Goal: Transaction & Acquisition: Book appointment/travel/reservation

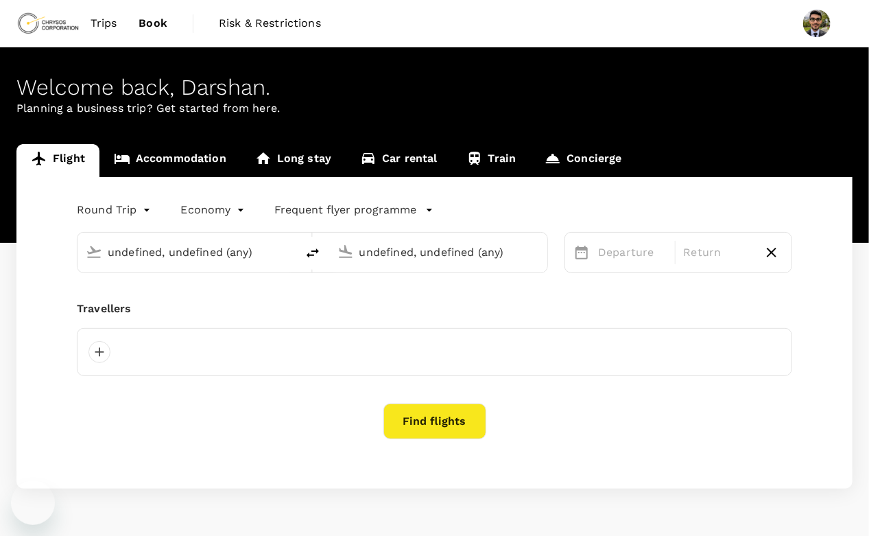
type input "undefined, undefined (any)"
type input "Prince [PERSON_NAME], [GEOGRAPHIC_DATA] (any)"
type input "[GEOGRAPHIC_DATA], [GEOGRAPHIC_DATA] (any)"
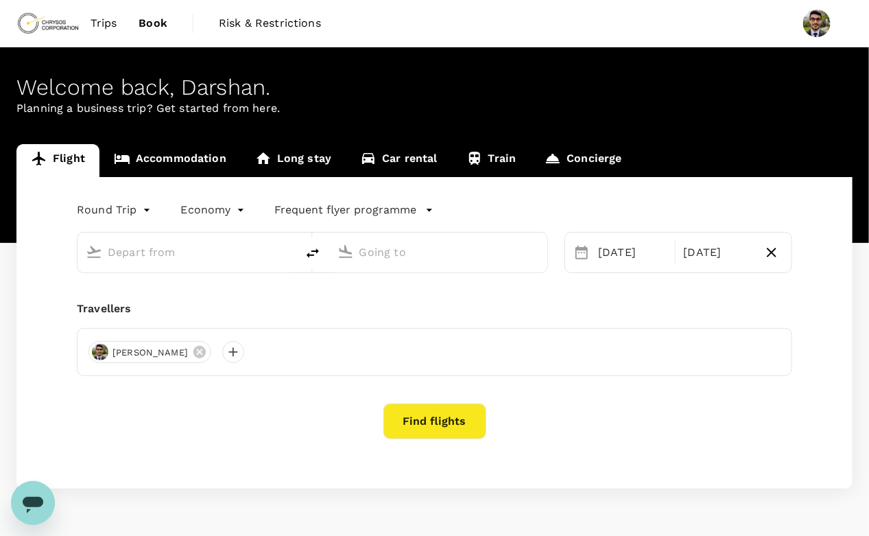
click at [171, 262] on input "text" at bounding box center [188, 251] width 160 height 21
type input "Prince [PERSON_NAME], [GEOGRAPHIC_DATA] (any)"
type input "[GEOGRAPHIC_DATA], [GEOGRAPHIC_DATA] (any)"
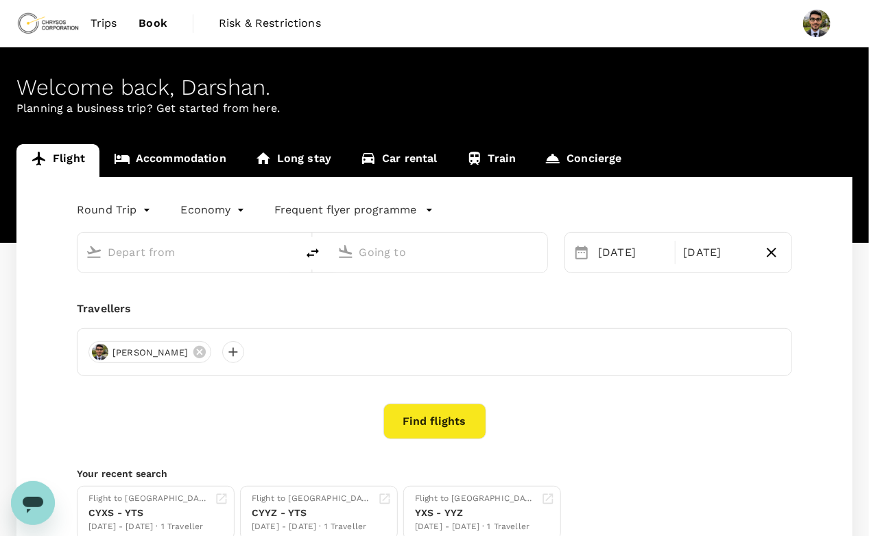
type input "Prince George, Canada (any)"
type input "Toronto, Canada (any)"
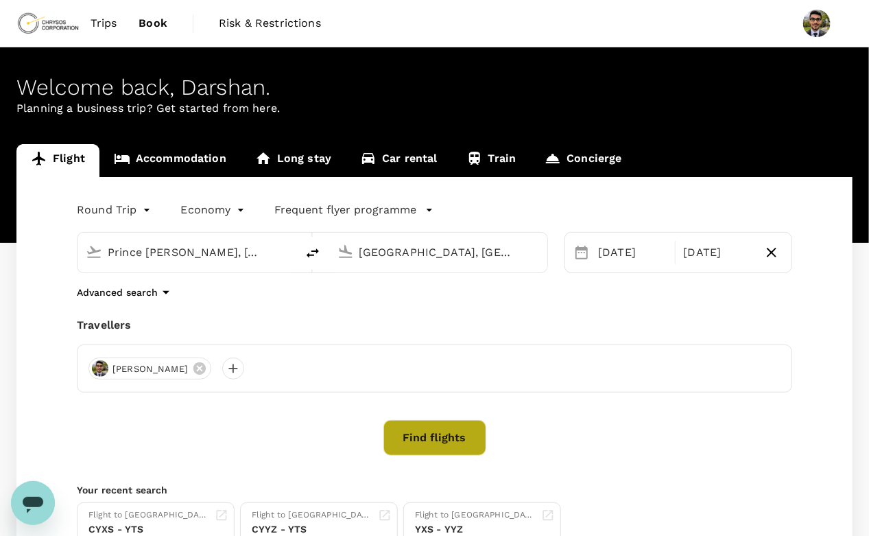
click at [424, 446] on button "Find flights" at bounding box center [434, 438] width 103 height 36
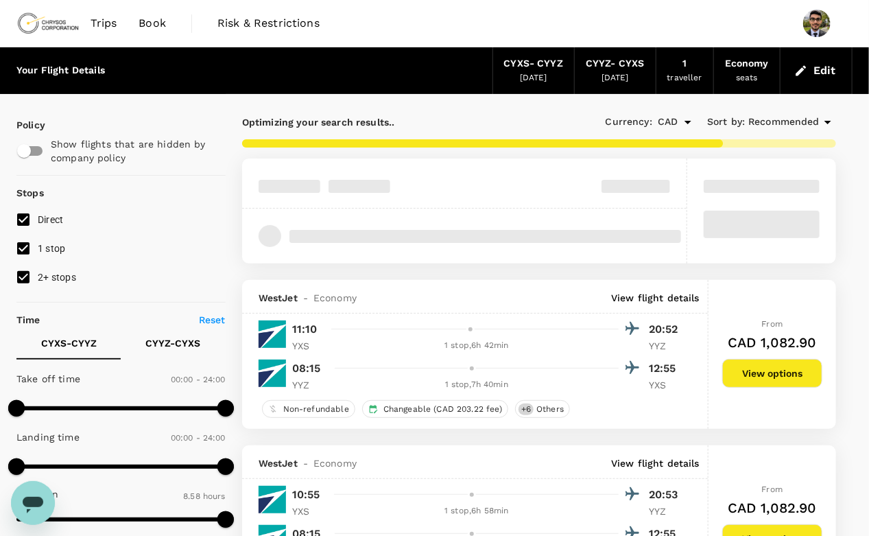
type input "635"
checkbox input "false"
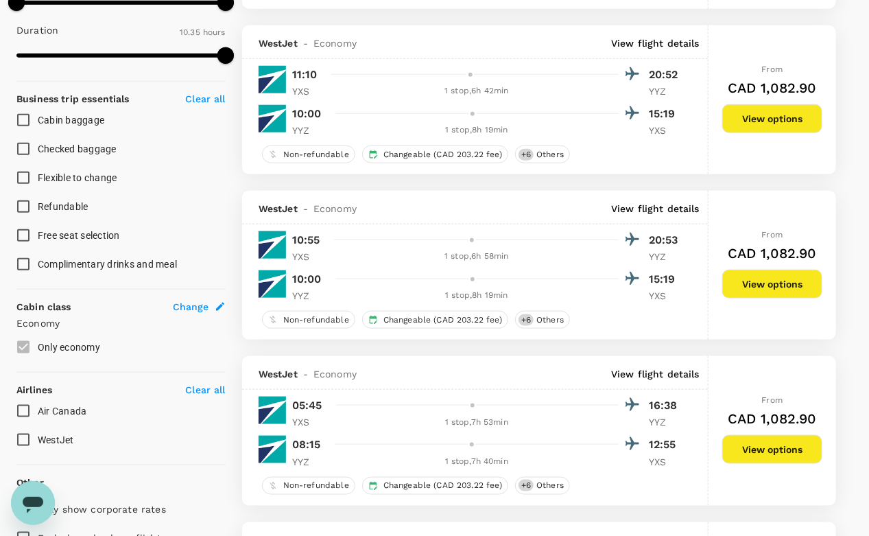
scroll to position [503, 0]
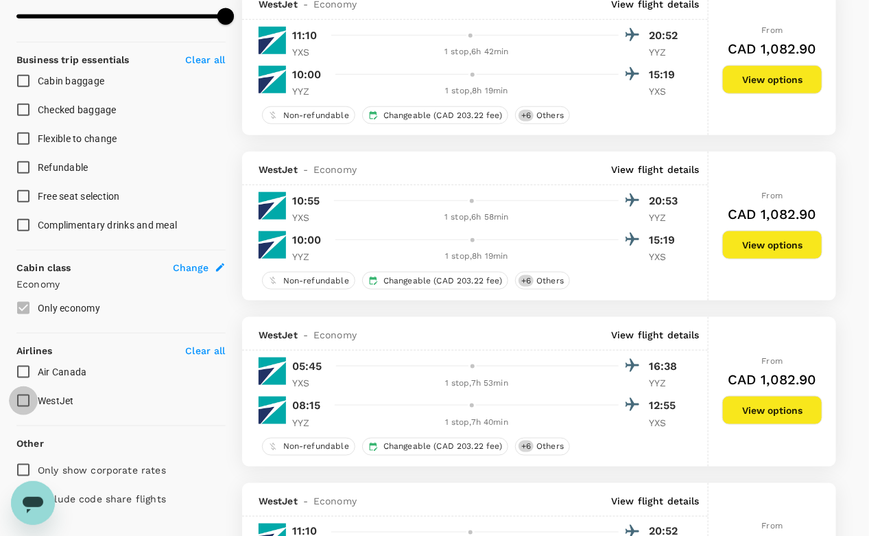
click at [25, 392] on input "WestJet" at bounding box center [23, 400] width 29 height 29
checkbox input "true"
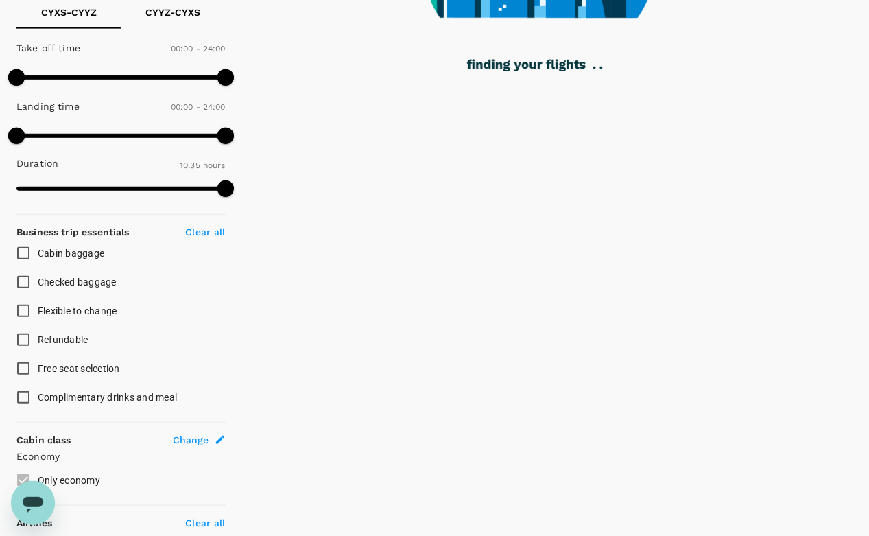
scroll to position [379, 0]
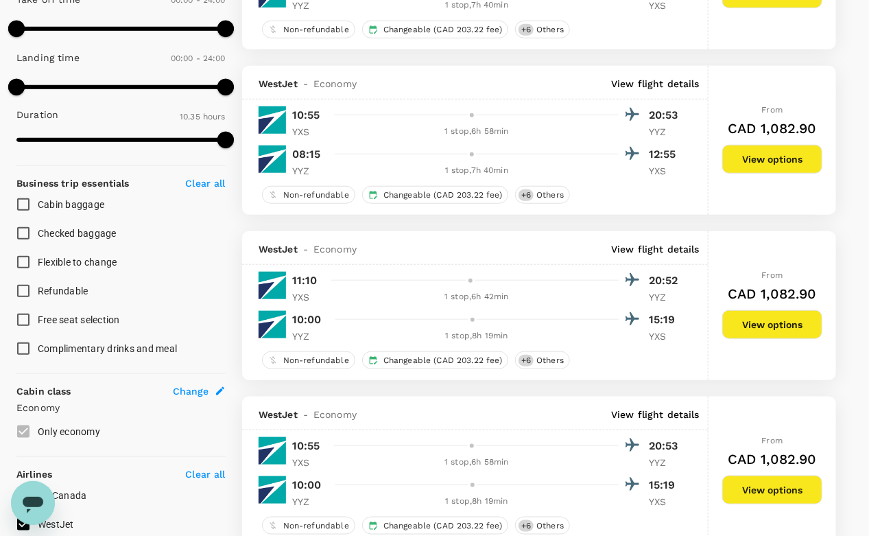
type input "CAD"
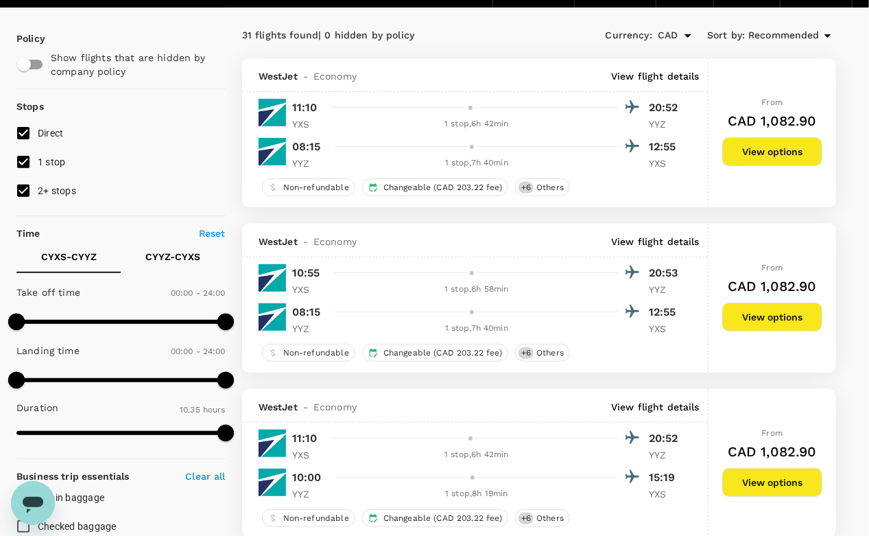
scroll to position [86, 0]
click at [176, 260] on p "CYYZ - CYXS" at bounding box center [173, 257] width 55 height 14
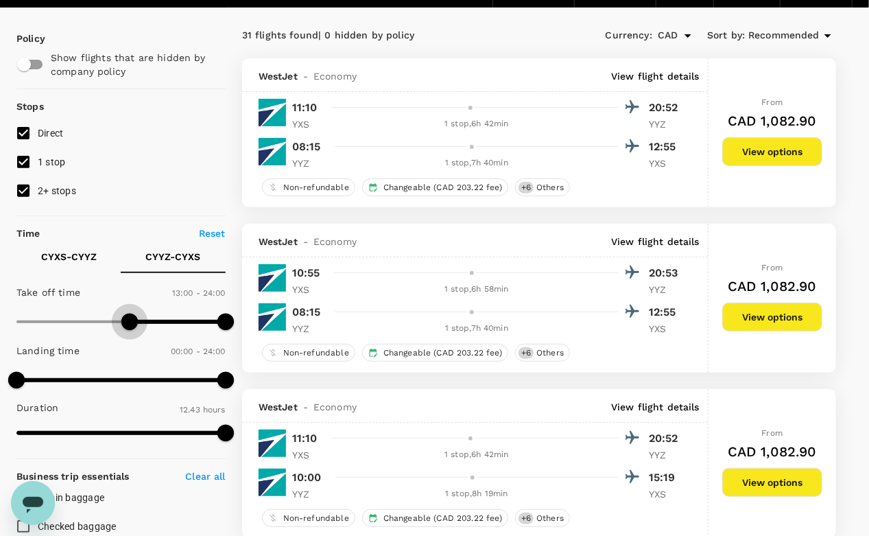
type input "810"
drag, startPoint x: 16, startPoint y: 314, endPoint x: 132, endPoint y: 326, distance: 116.5
click at [132, 326] on span at bounding box center [134, 321] width 16 height 16
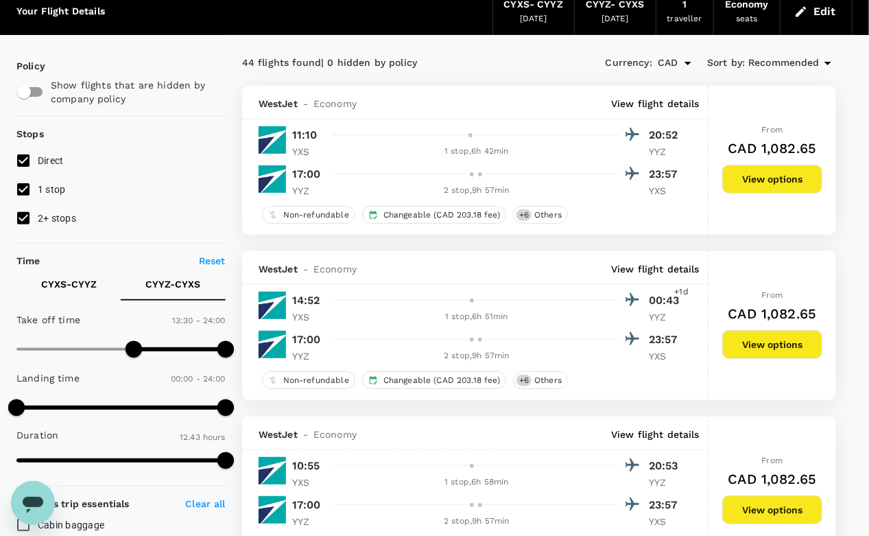
scroll to position [0, 0]
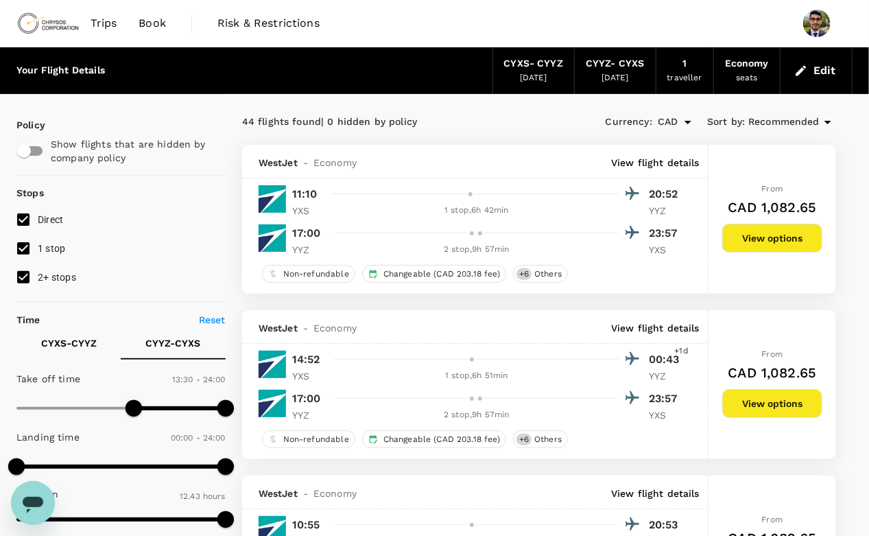
click at [377, 390] on div at bounding box center [485, 398] width 312 height 20
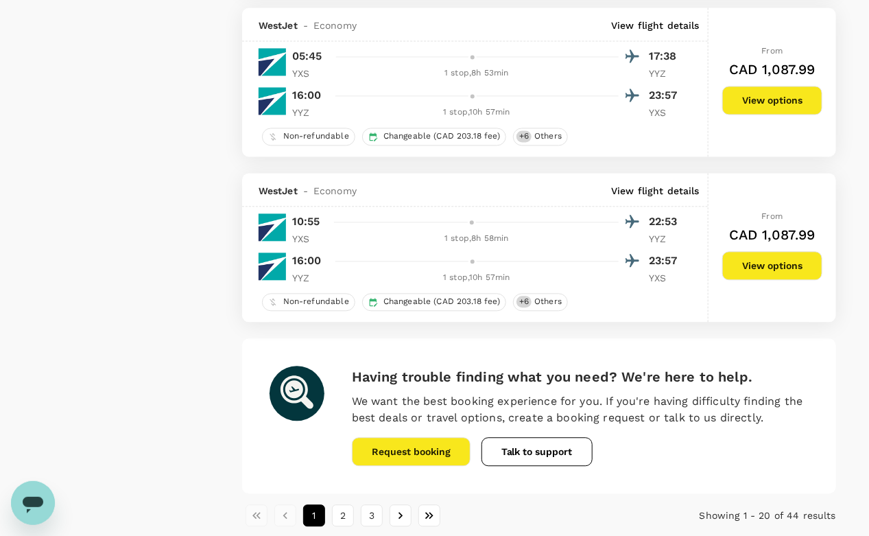
scroll to position [3123, 0]
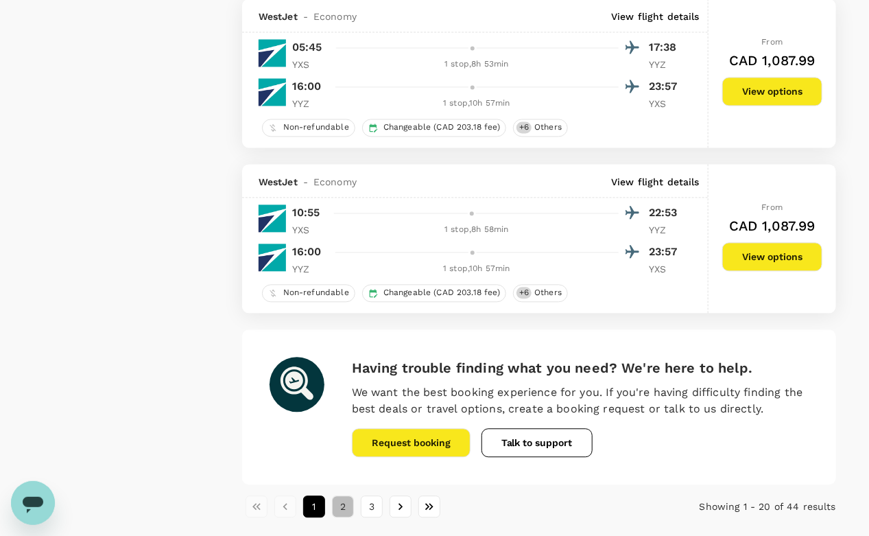
click at [340, 495] on button "2" at bounding box center [343, 506] width 22 height 22
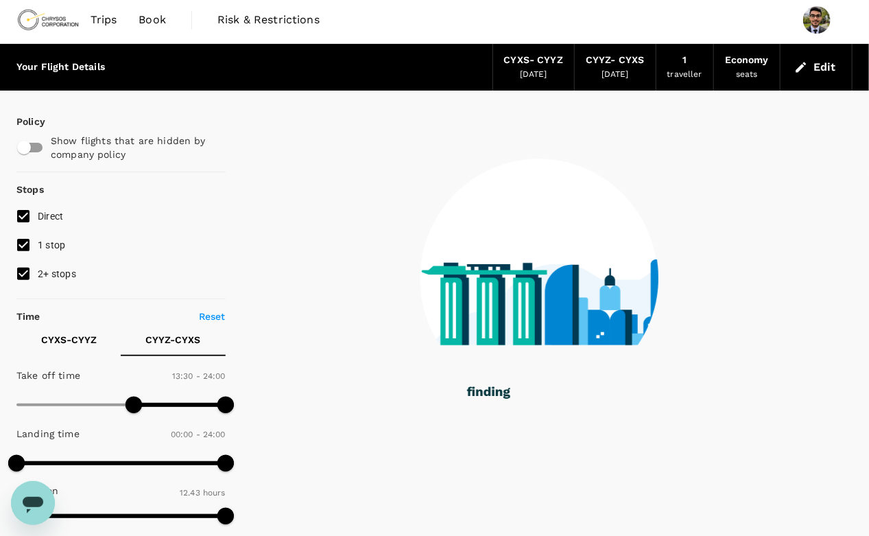
scroll to position [0, 0]
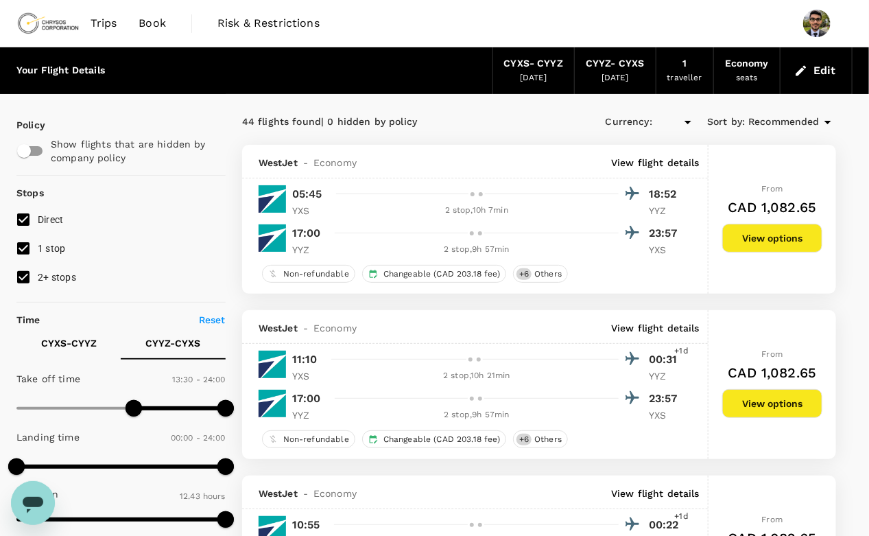
type input "CAD"
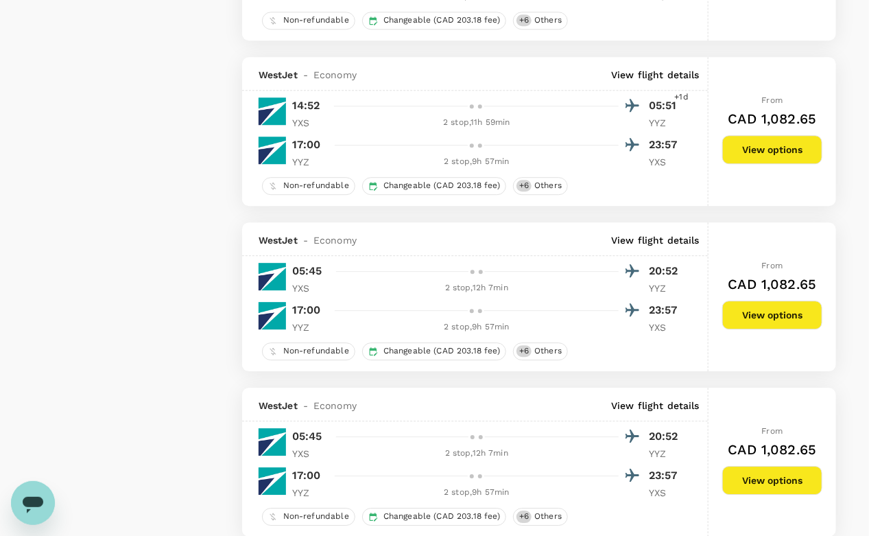
scroll to position [1365, 0]
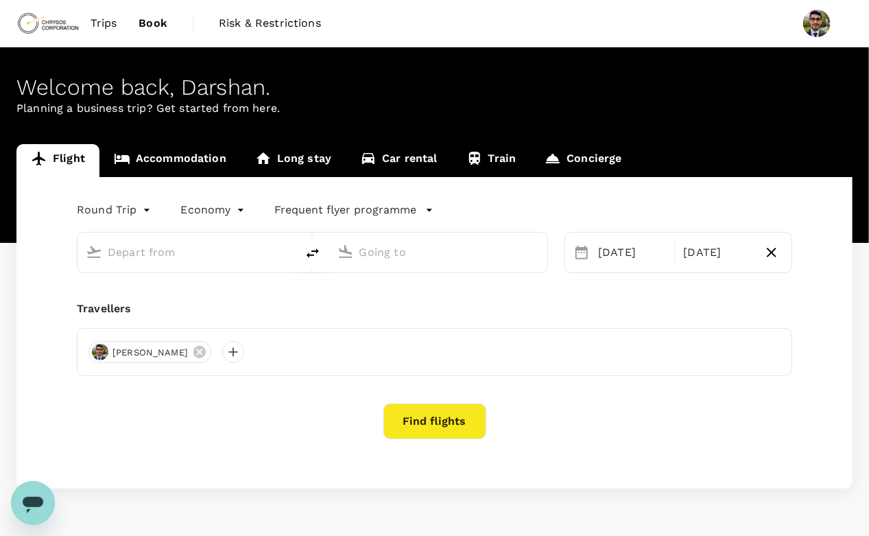
type input "Prince George, Canada (any)"
type input "Toronto, Canada (any)"
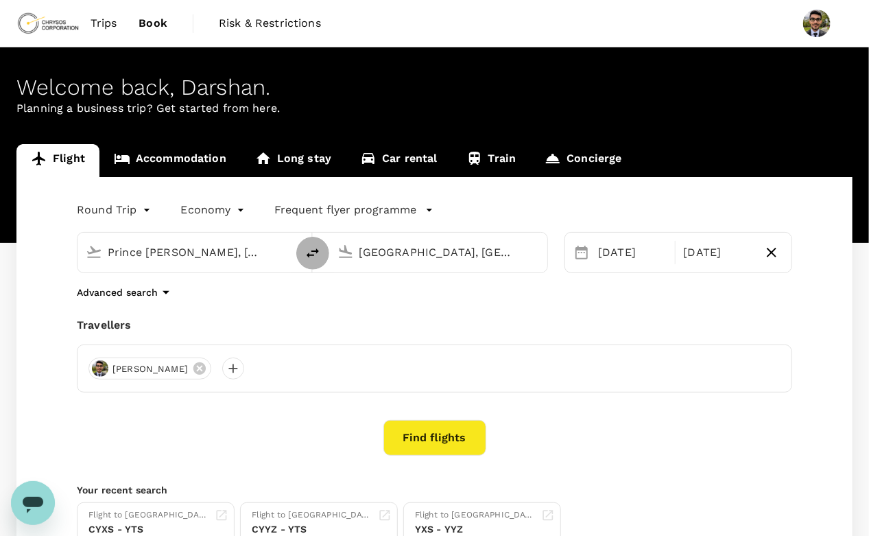
click at [312, 252] on icon "delete" at bounding box center [313, 253] width 16 height 16
type input "Toronto, Canada (any)"
type input "Prince George, Canada (any)"
click at [377, 251] on input "Prince George, Canada (any)" at bounding box center [439, 251] width 160 height 21
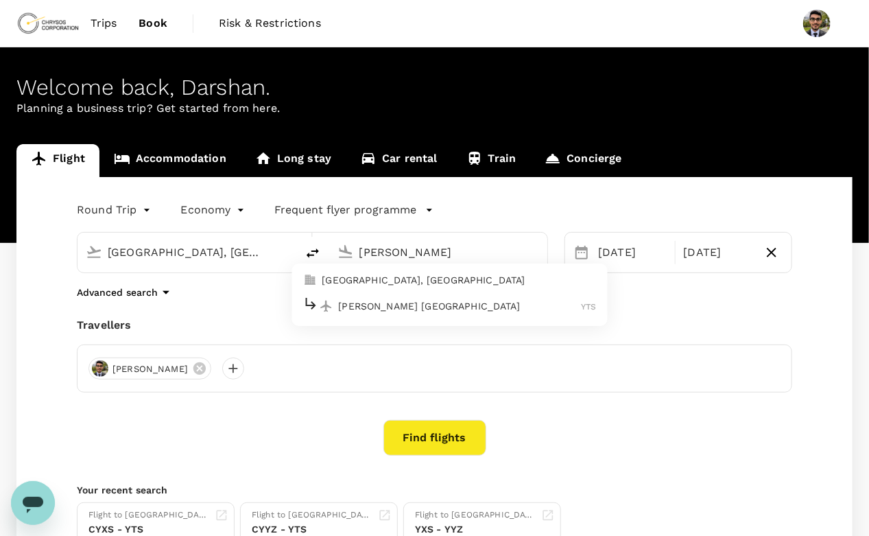
click at [372, 286] on p "Timmins, Canada" at bounding box center [459, 280] width 274 height 14
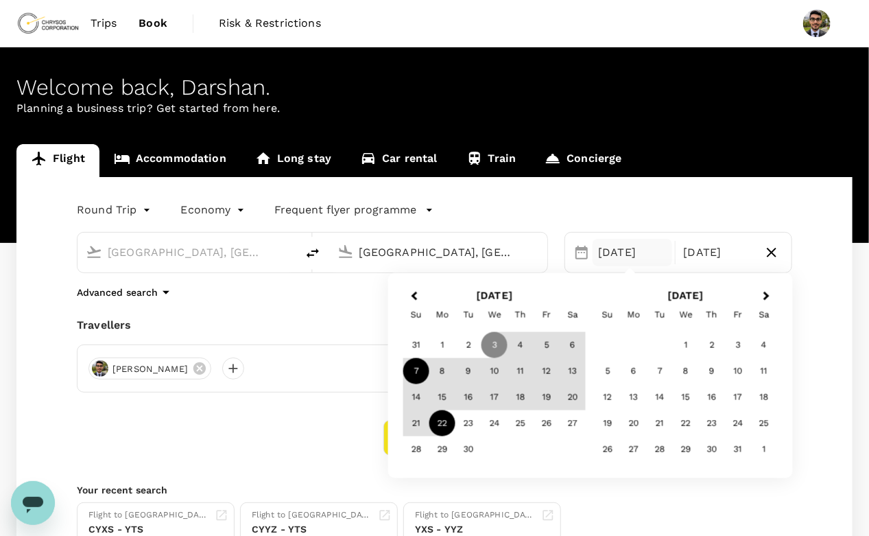
type input "Timmins, Canada (any)"
click at [418, 372] on div "7" at bounding box center [416, 371] width 26 height 26
click at [442, 419] on div "22" at bounding box center [442, 423] width 26 height 26
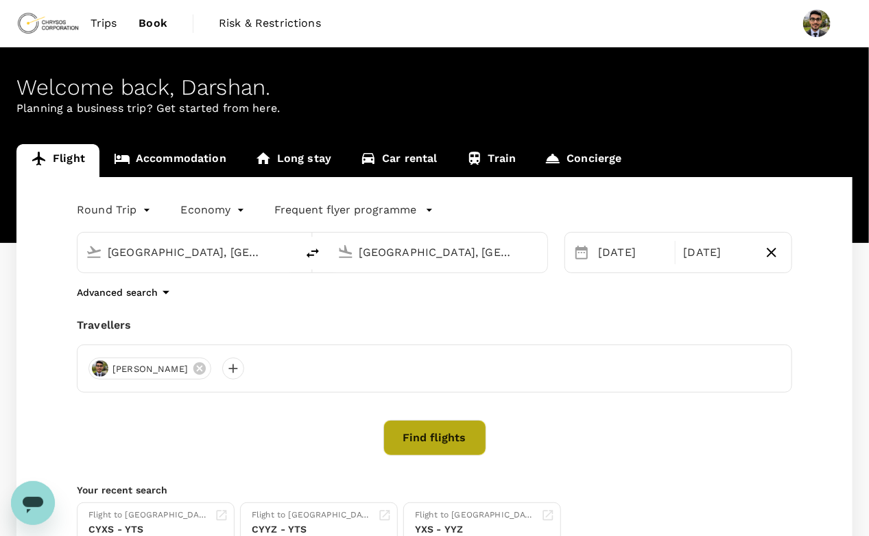
click at [441, 440] on button "Find flights" at bounding box center [434, 438] width 103 height 36
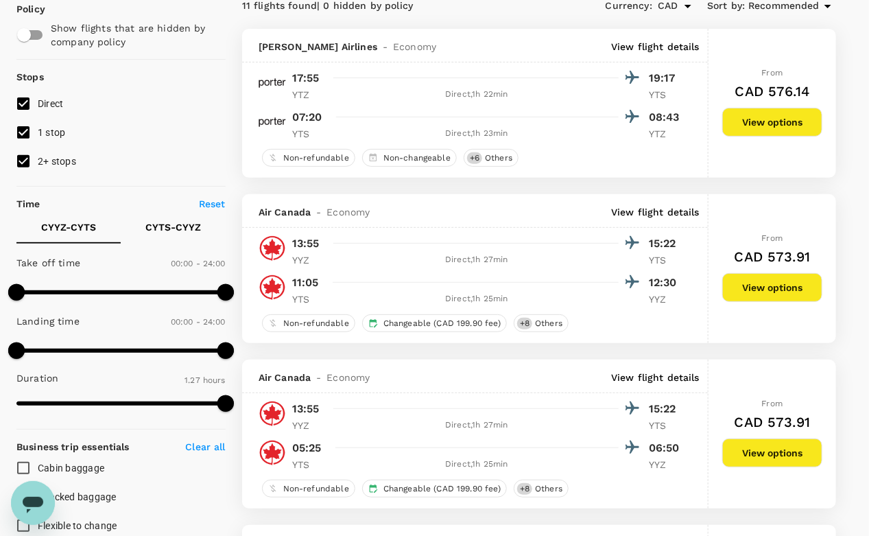
scroll to position [117, 0]
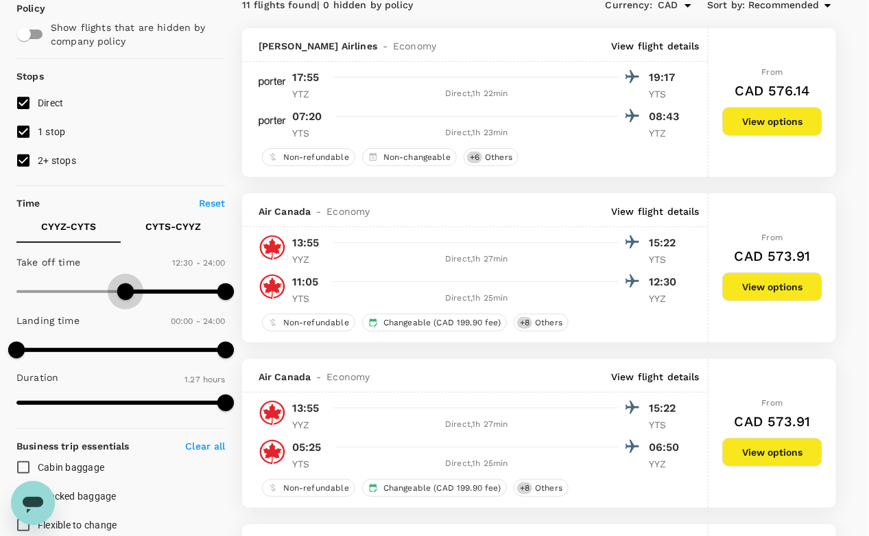
type input "780"
drag, startPoint x: 22, startPoint y: 283, endPoint x: 130, endPoint y: 289, distance: 107.9
click at [130, 289] on span at bounding box center [129, 291] width 16 height 16
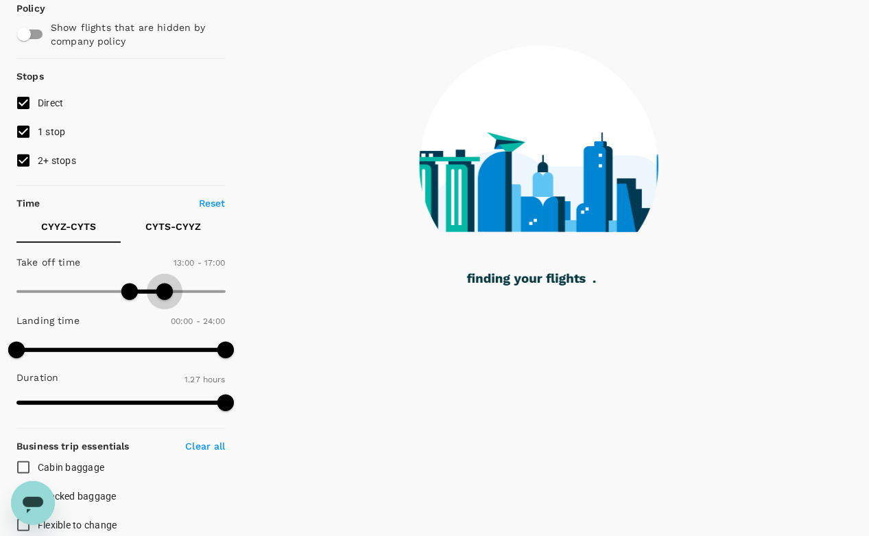
type input "990"
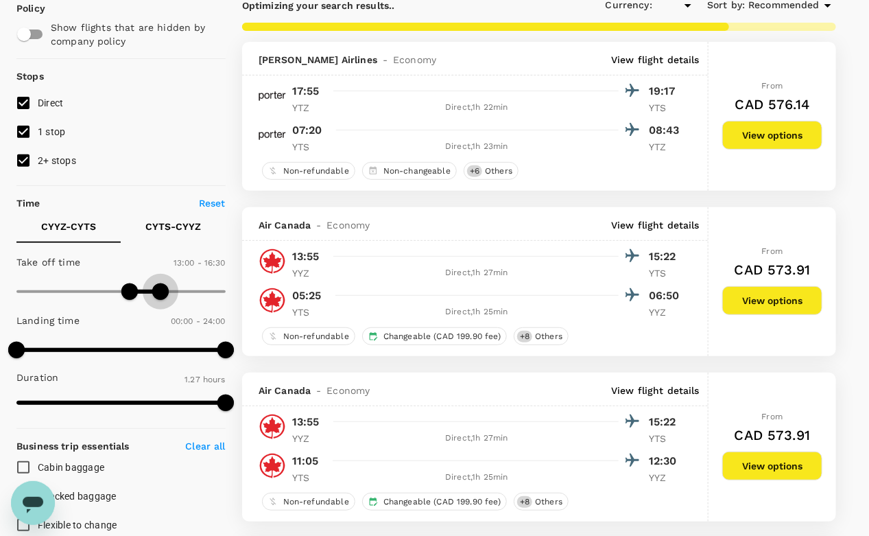
type input "CAD"
drag, startPoint x: 236, startPoint y: 291, endPoint x: 157, endPoint y: 281, distance: 79.5
click at [157, 283] on span at bounding box center [155, 291] width 16 height 16
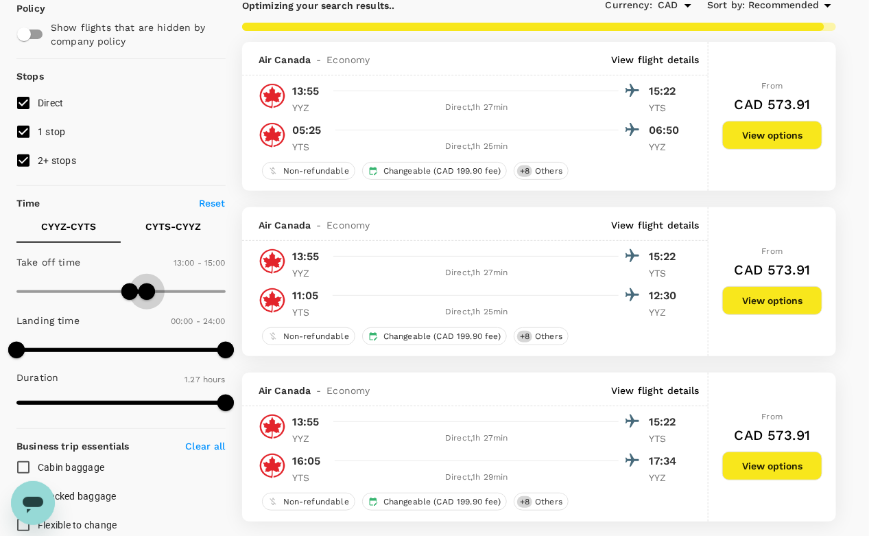
drag, startPoint x: 155, startPoint y: 287, endPoint x: 147, endPoint y: 286, distance: 7.6
click at [147, 286] on span at bounding box center [147, 291] width 16 height 16
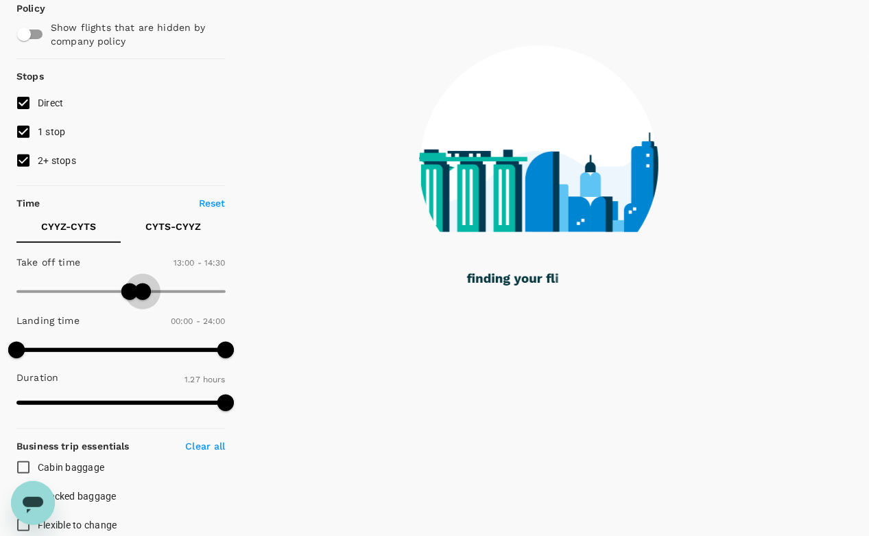
type input "840"
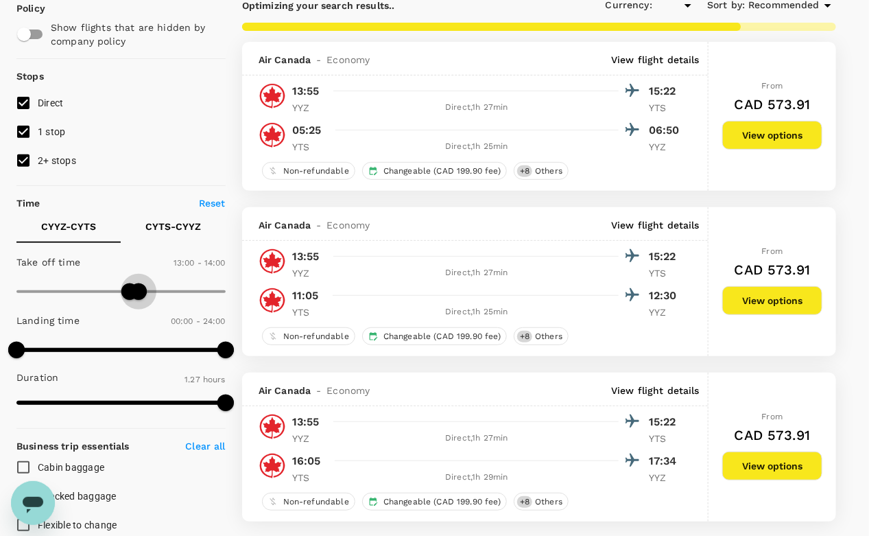
type input "CAD"
drag, startPoint x: 147, startPoint y: 286, endPoint x: 139, endPoint y: 286, distance: 8.2
click at [139, 286] on span at bounding box center [138, 291] width 16 height 16
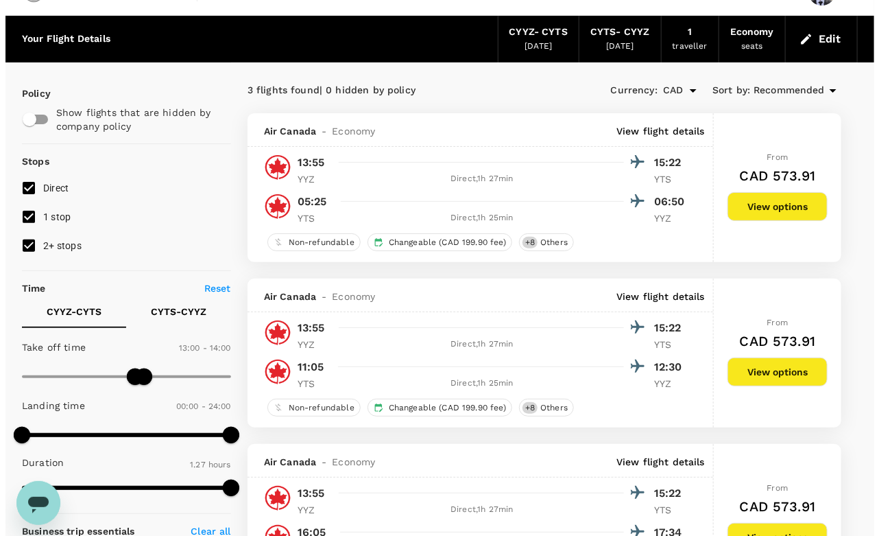
scroll to position [32, 0]
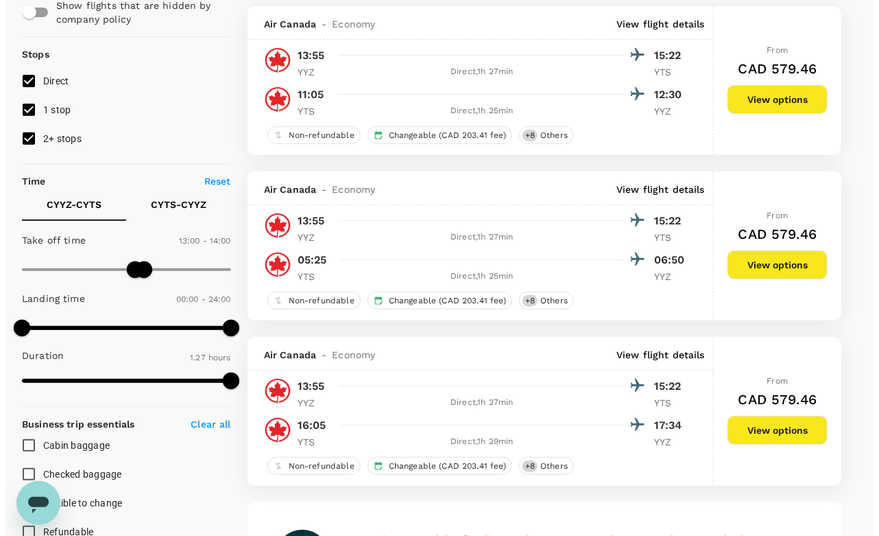
scroll to position [140, 0]
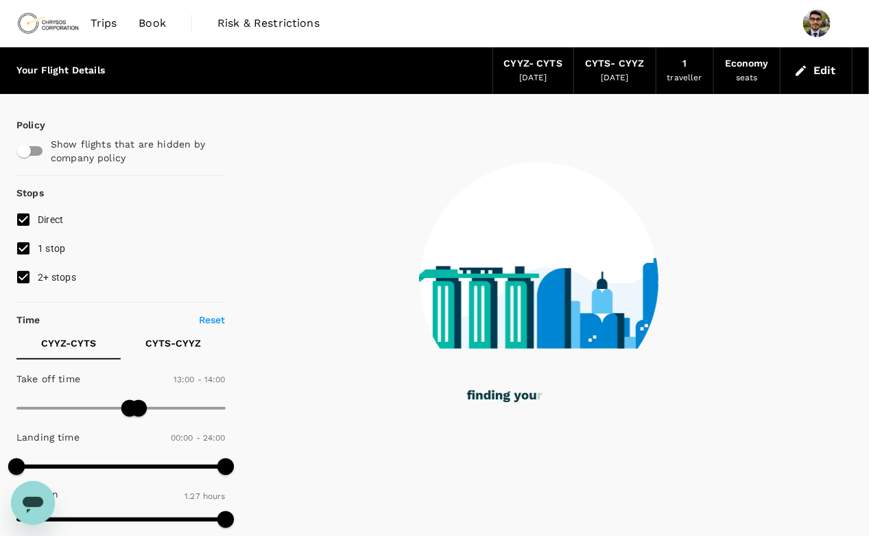
type input "0"
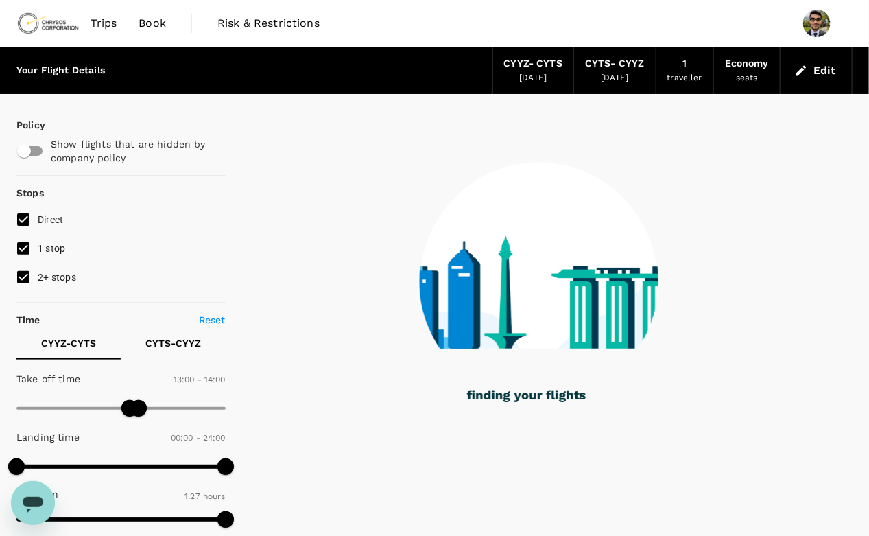
checkbox input "false"
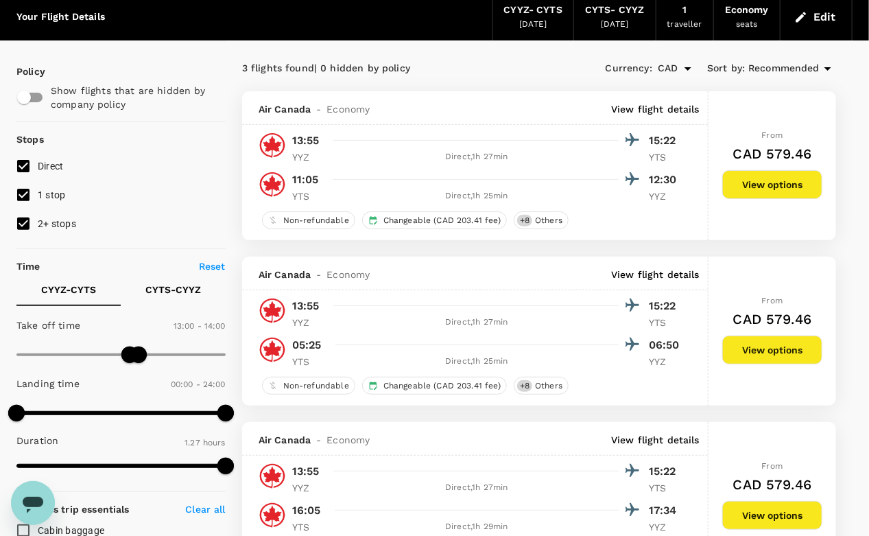
scroll to position [19, 0]
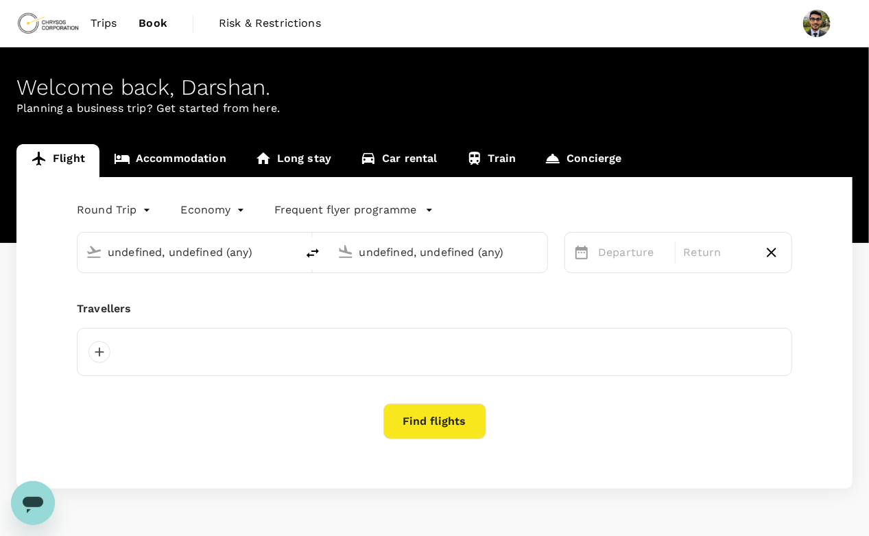
type input "[GEOGRAPHIC_DATA], [GEOGRAPHIC_DATA] (any)"
type input "Timmins, Canada (any)"
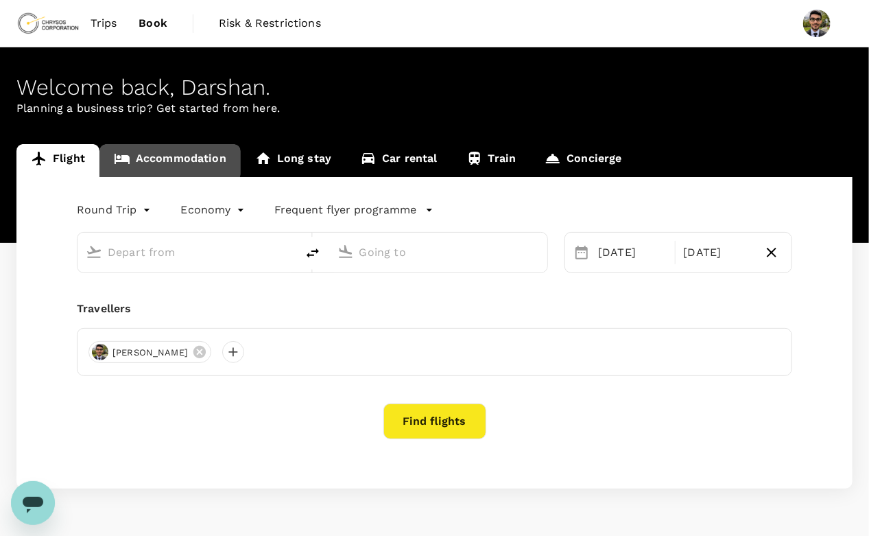
click at [156, 152] on link "Accommodation" at bounding box center [169, 160] width 141 height 33
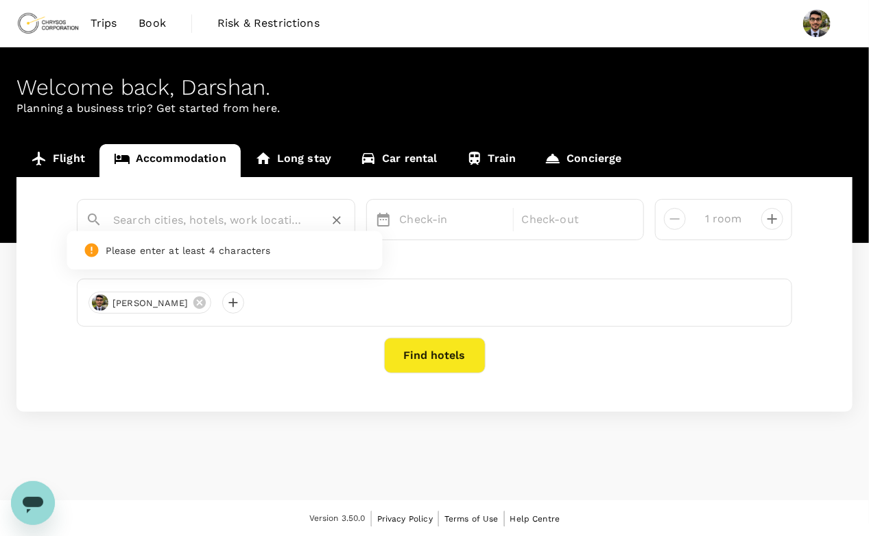
click at [202, 224] on input "text" at bounding box center [210, 219] width 195 height 21
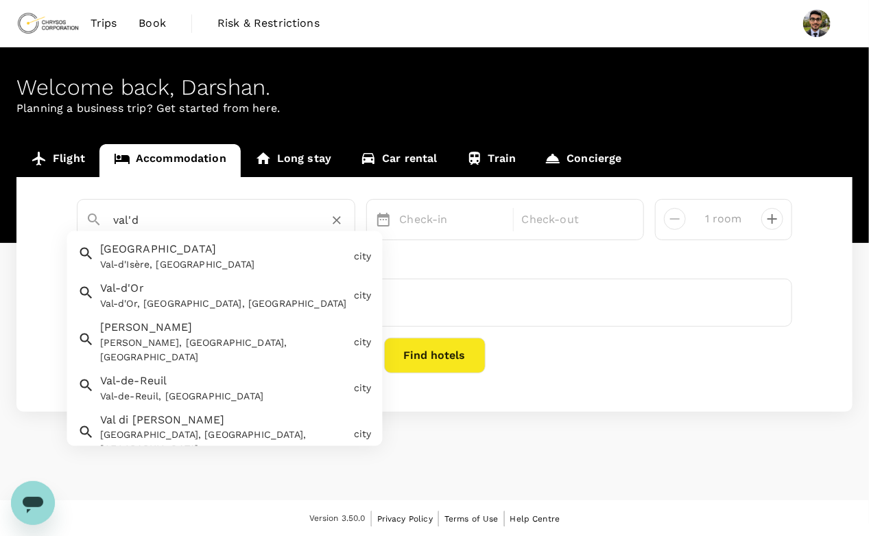
click at [176, 286] on div "Val-d'Or Val-d'Or, QC, Canada" at bounding box center [222, 292] width 254 height 36
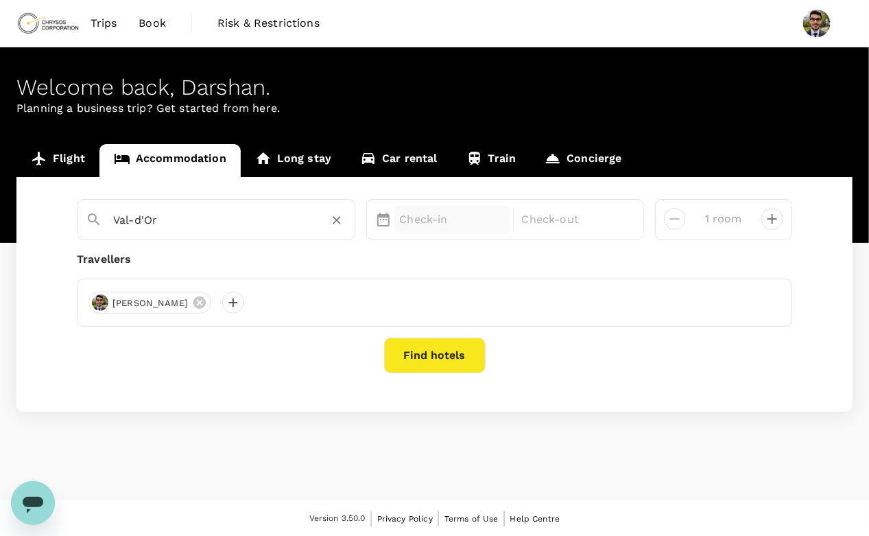
type input "Val-d'Or"
click at [459, 222] on p "Check-in" at bounding box center [452, 219] width 105 height 16
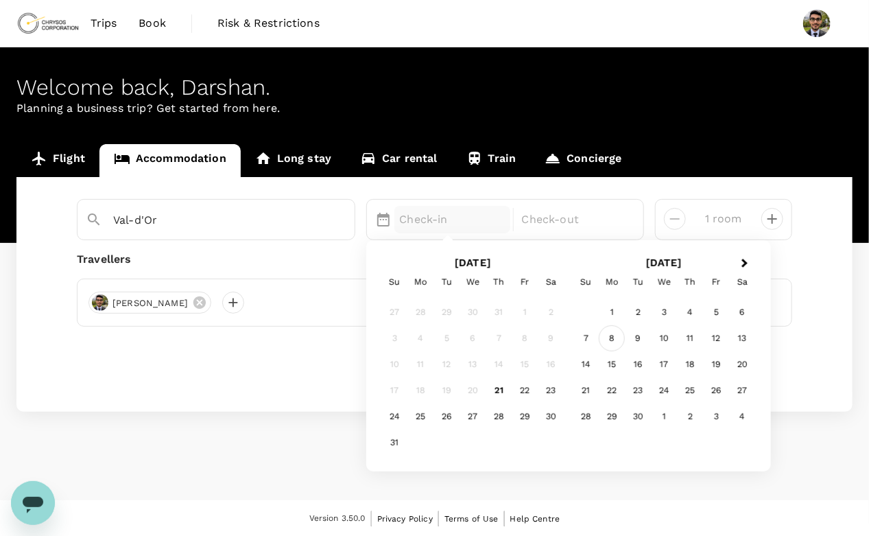
click at [617, 337] on div "8" at bounding box center [612, 339] width 26 height 26
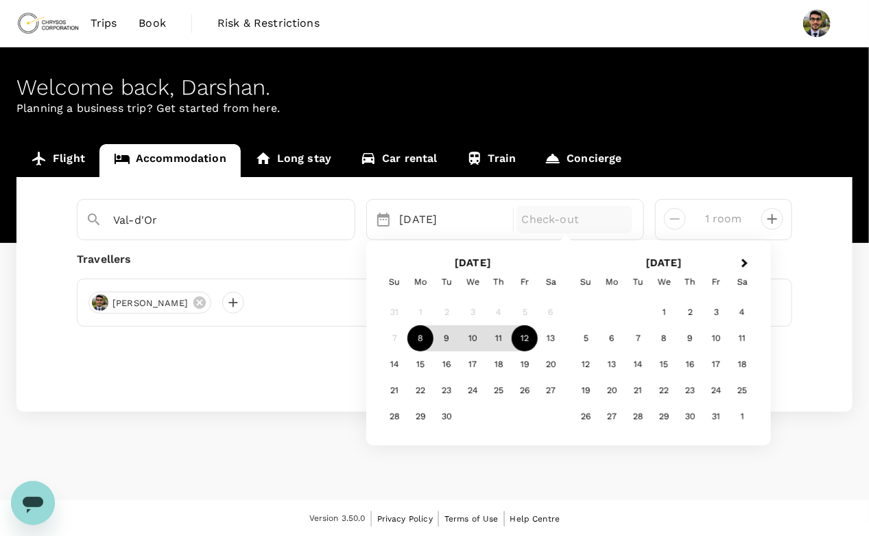
click at [514, 339] on div "12" at bounding box center [525, 339] width 26 height 26
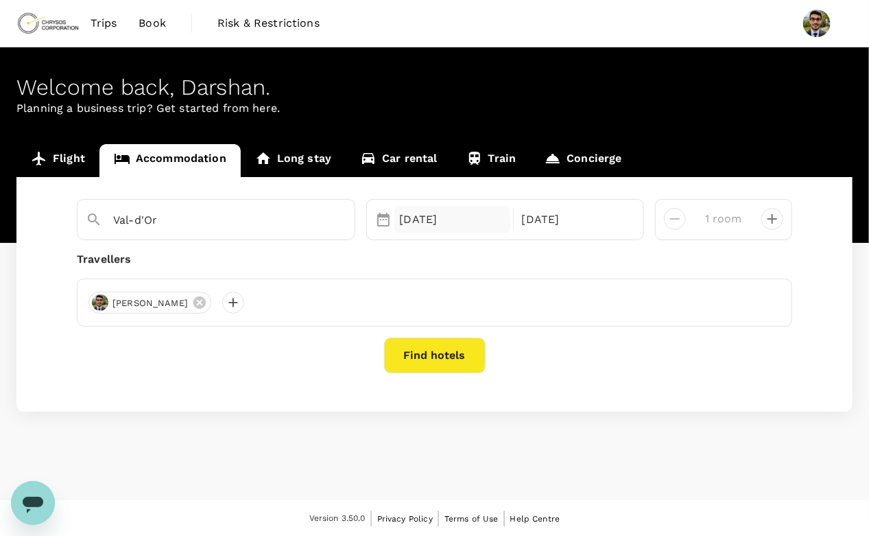
click at [437, 224] on div "08 Sep" at bounding box center [452, 219] width 116 height 27
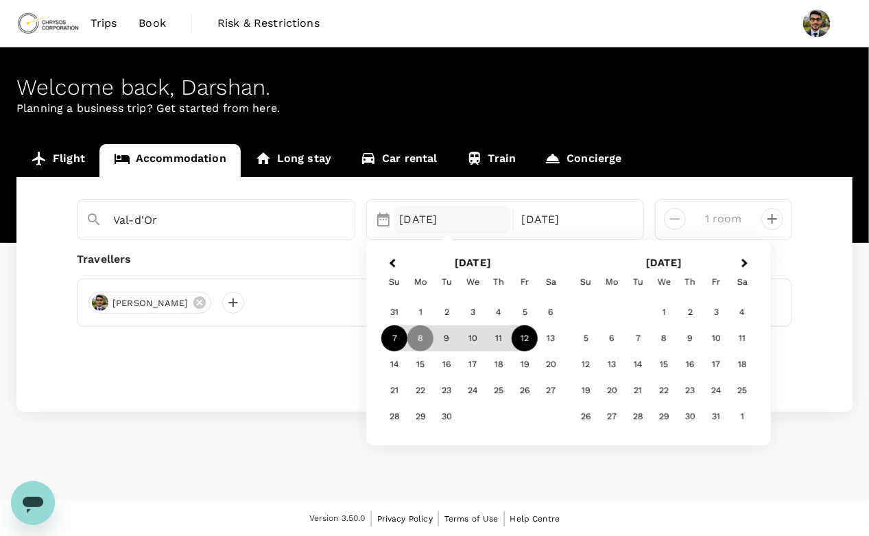
click at [391, 342] on div "7" at bounding box center [394, 339] width 26 height 26
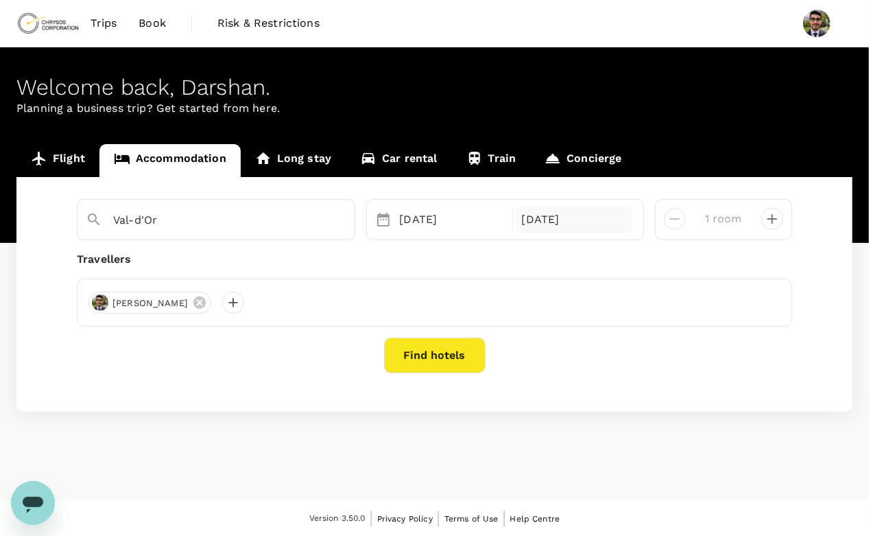
click at [553, 226] on div "12 Sep" at bounding box center [574, 219] width 116 height 27
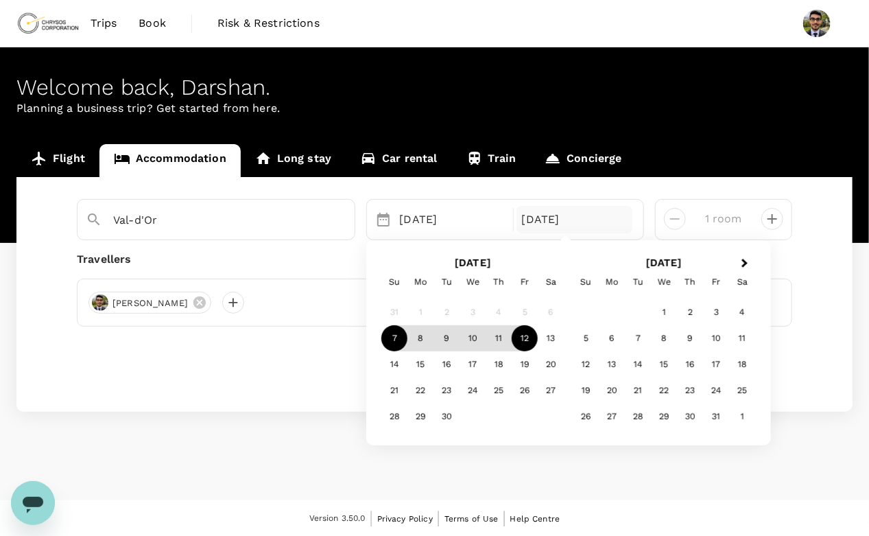
click at [529, 339] on div "12" at bounding box center [525, 339] width 26 height 26
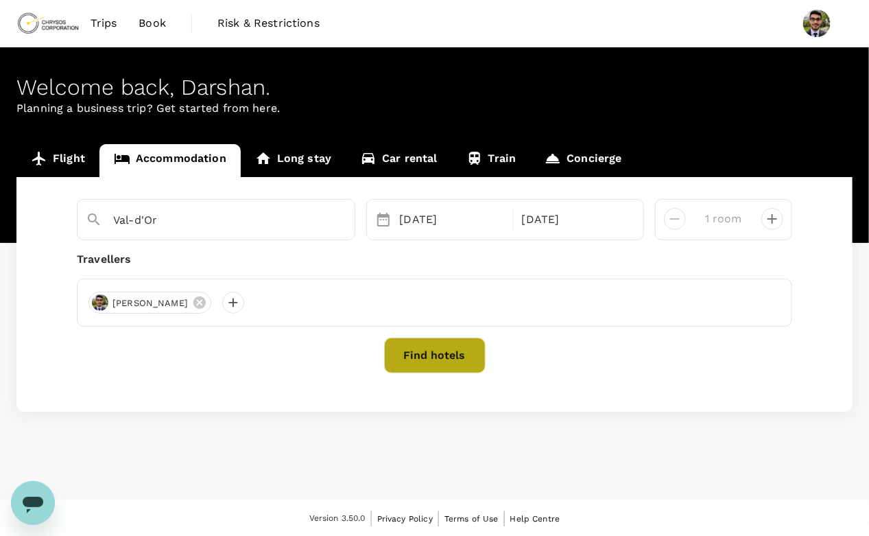
click at [449, 360] on button "Find hotels" at bounding box center [435, 355] width 102 height 36
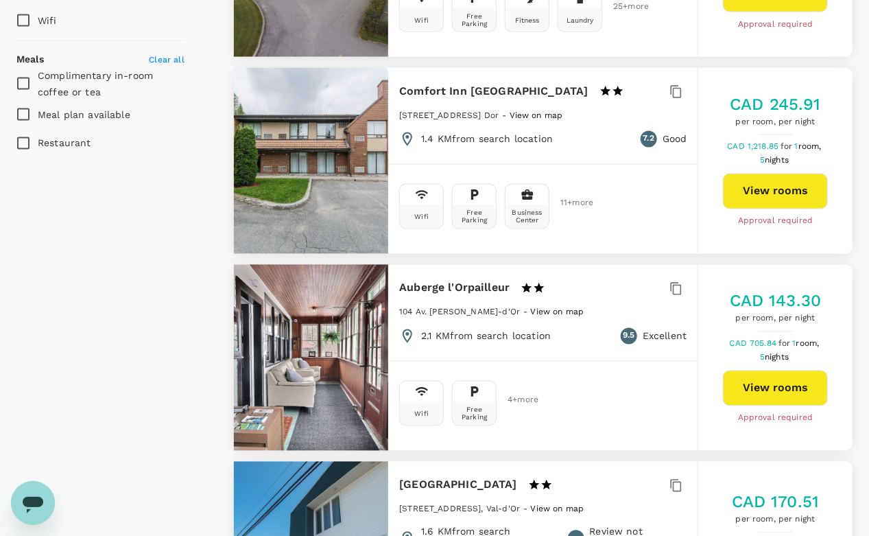
scroll to position [873, 0]
click at [329, 348] on div at bounding box center [311, 358] width 155 height 186
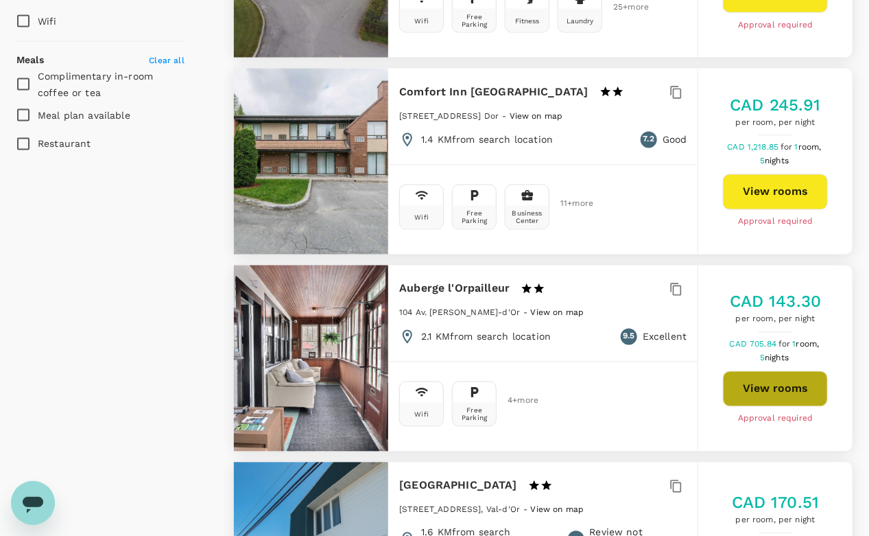
click at [743, 385] on button "View rooms" at bounding box center [775, 389] width 105 height 36
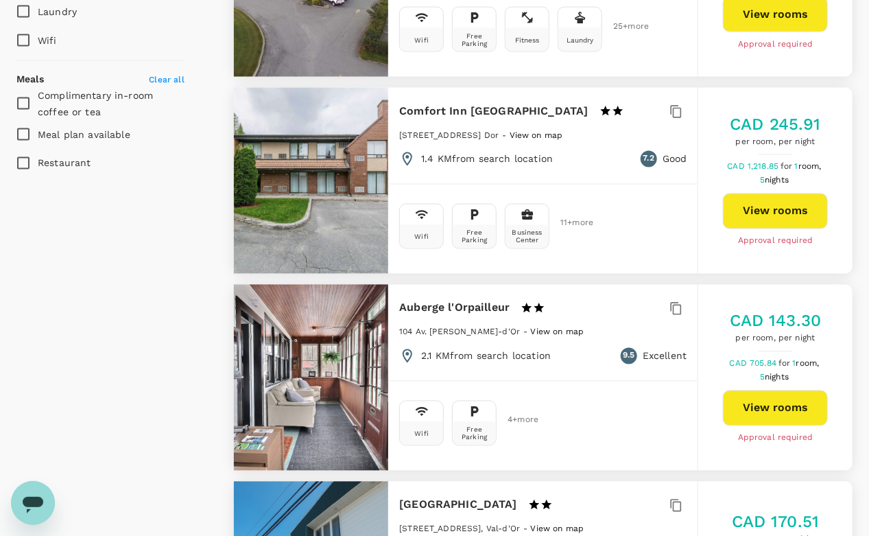
scroll to position [859, 0]
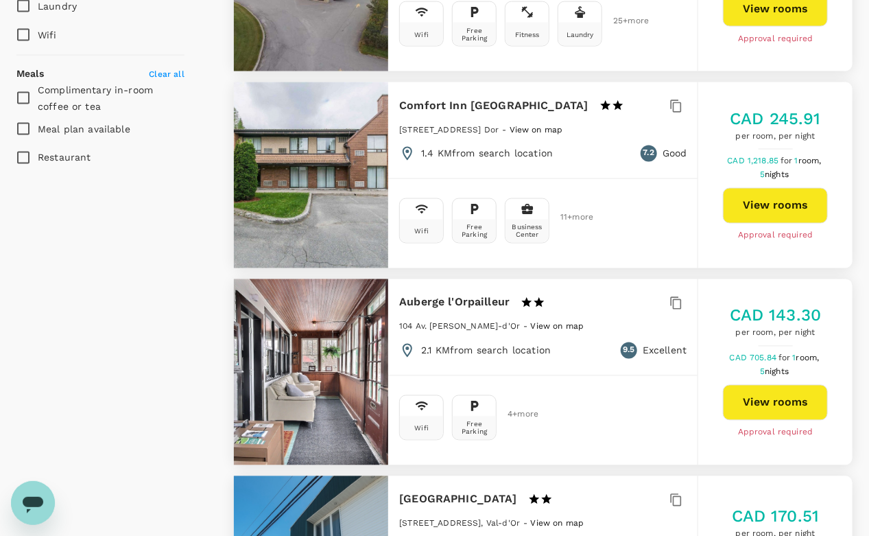
click at [332, 378] on div at bounding box center [311, 372] width 155 height 186
click at [518, 410] on span "4 + more" at bounding box center [518, 414] width 21 height 9
click at [665, 359] on div "Auberge l'Orpailleur 1 Star 2 Stars 3 Stars 4 Stars 5 Stars 104 Av. Perrault, V…" at bounding box center [542, 325] width 309 height 93
click at [767, 399] on button "View rooms" at bounding box center [775, 403] width 105 height 36
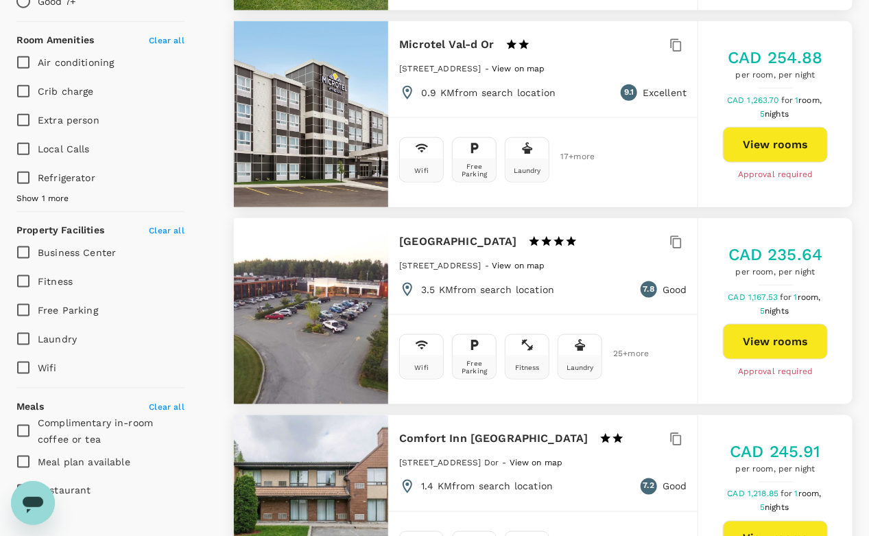
scroll to position [525, 0]
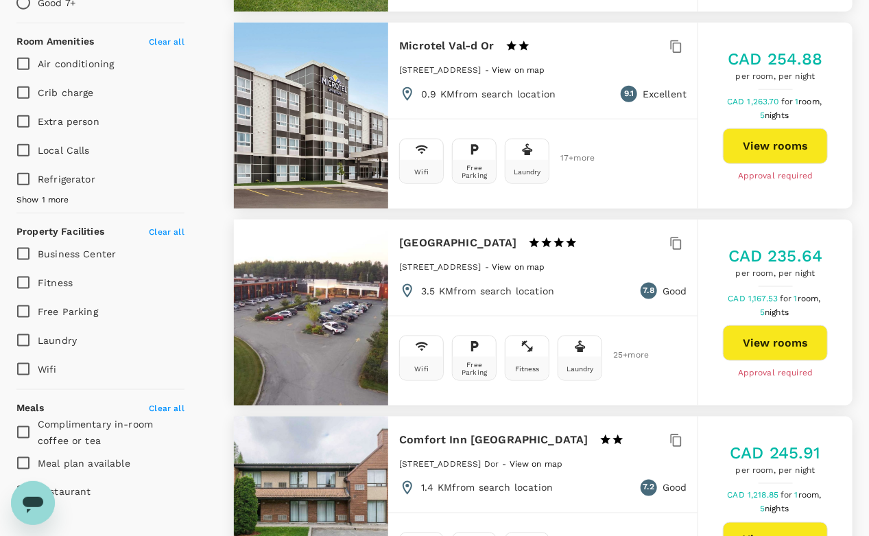
click at [310, 294] on div at bounding box center [311, 312] width 155 height 186
click at [747, 350] on button "View rooms" at bounding box center [775, 343] width 105 height 36
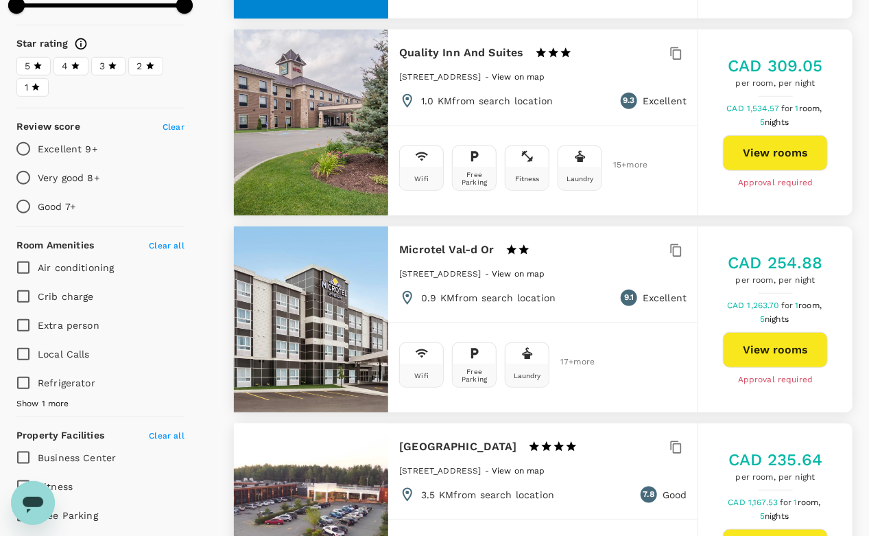
scroll to position [0, 0]
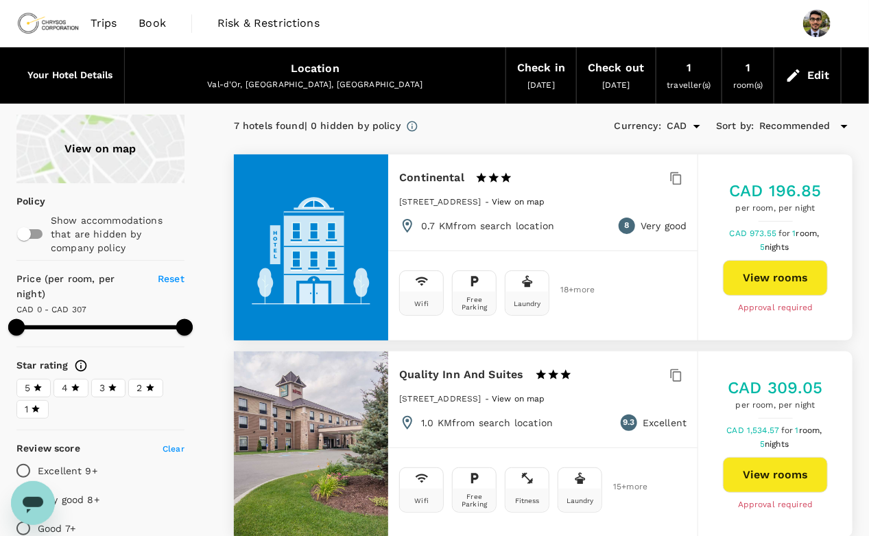
click at [798, 77] on icon at bounding box center [793, 75] width 16 height 16
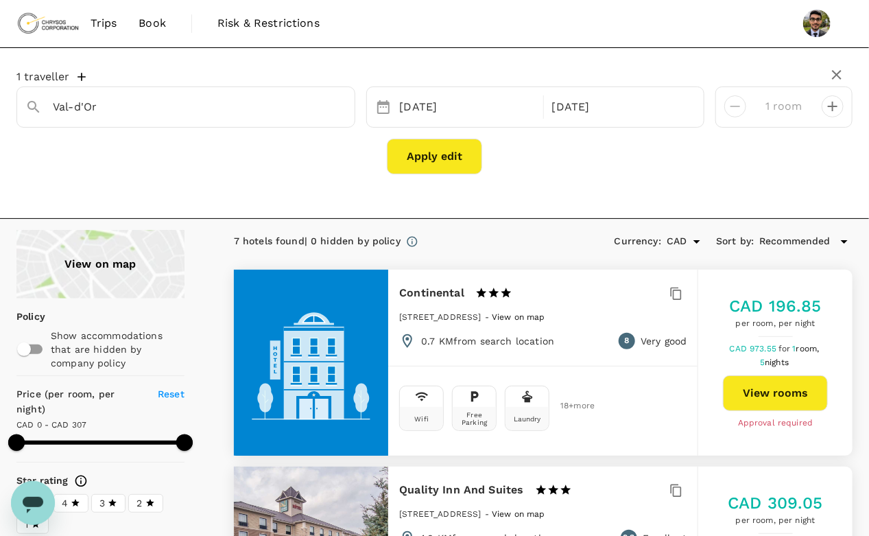
type input "343"
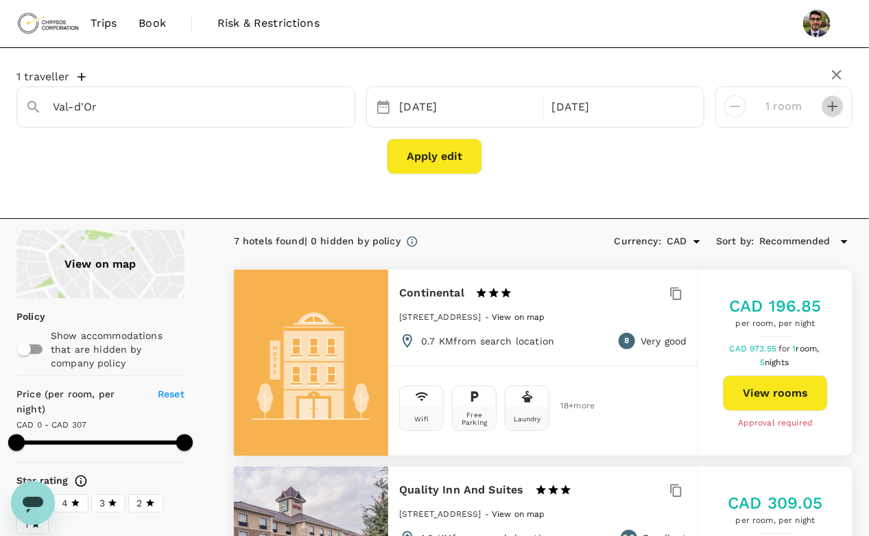
click at [836, 102] on icon "decrease" at bounding box center [832, 106] width 16 height 16
type input "2 rooms"
click at [412, 152] on button "Apply edit" at bounding box center [434, 157] width 95 height 36
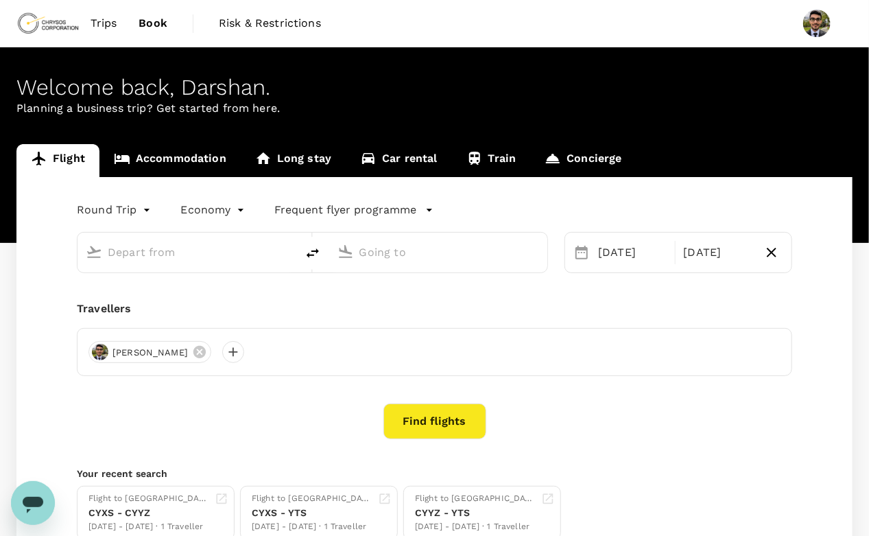
type input "Toronto, Canada (any)"
type input "Timmins, Canada (any)"
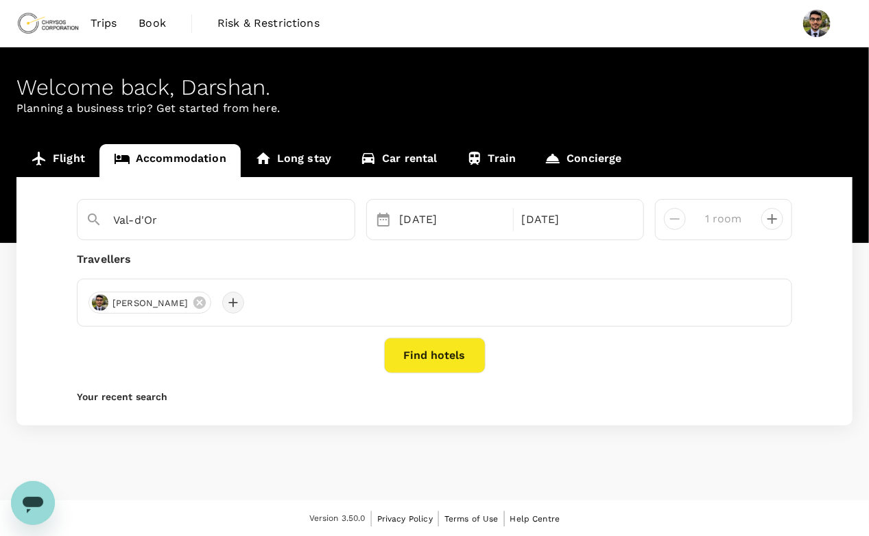
click at [233, 301] on div at bounding box center [233, 302] width 22 height 22
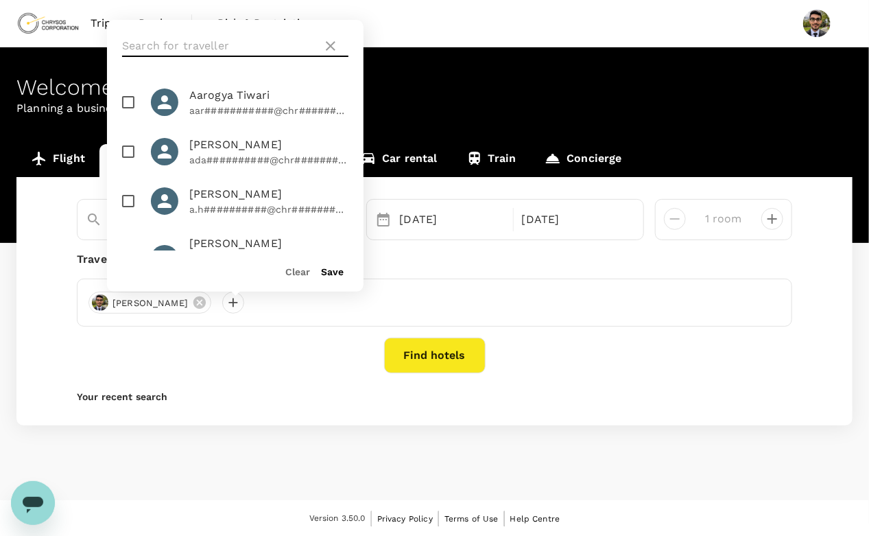
click at [217, 44] on input "text" at bounding box center [219, 46] width 195 height 22
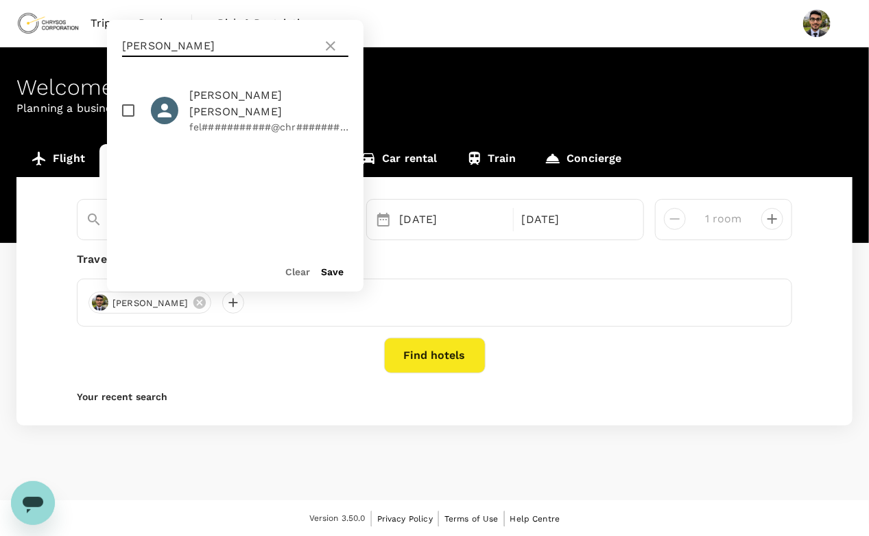
type input "felix"
click at [132, 106] on input "checkbox" at bounding box center [128, 110] width 29 height 29
checkbox input "true"
click at [337, 280] on div "Clear Save" at bounding box center [229, 265] width 267 height 52
click at [332, 269] on button "Save" at bounding box center [332, 271] width 23 height 11
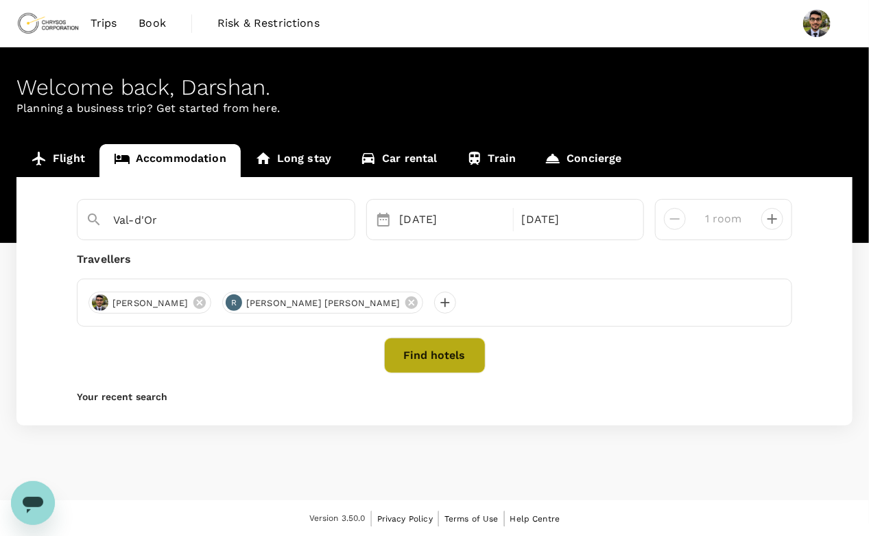
click at [440, 350] on button "Find hotels" at bounding box center [435, 355] width 102 height 36
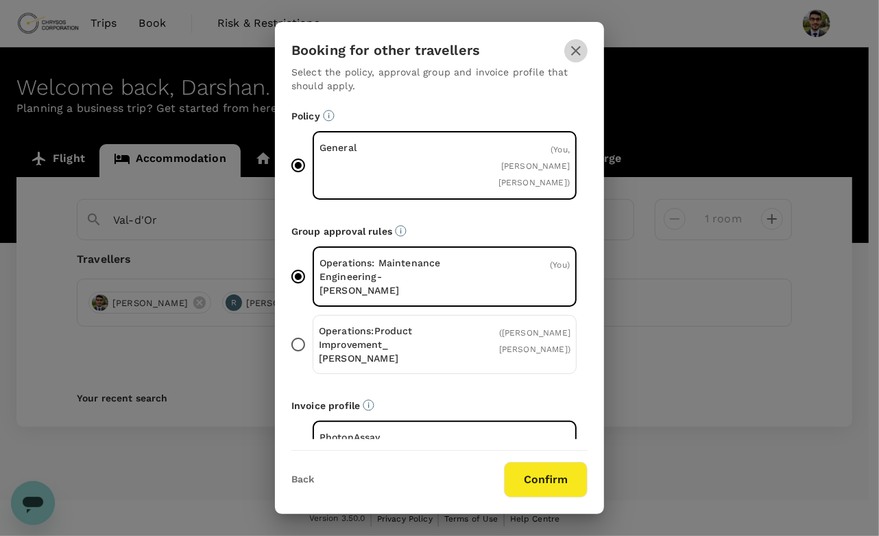
click at [578, 49] on icon "button" at bounding box center [576, 51] width 16 height 16
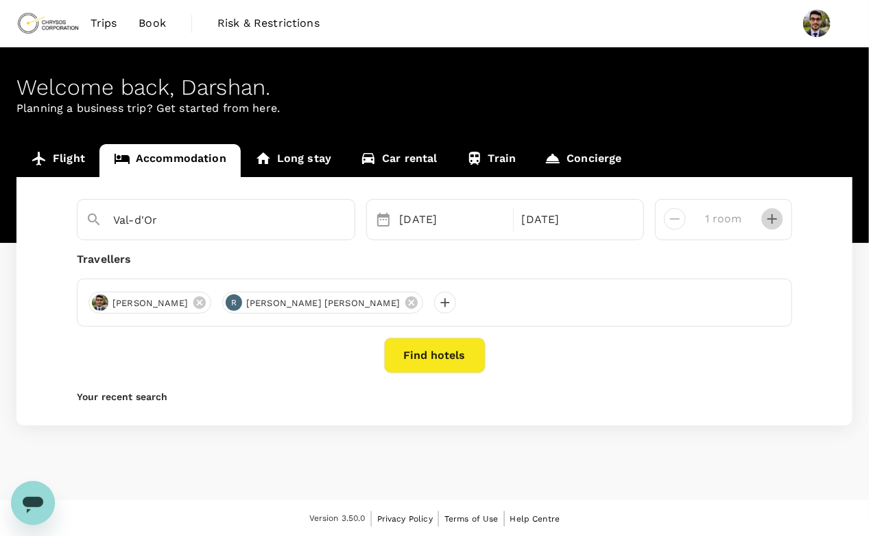
click at [775, 211] on icon "decrease" at bounding box center [772, 219] width 16 height 16
type input "2 rooms"
click at [449, 351] on button "Find hotels" at bounding box center [435, 355] width 102 height 36
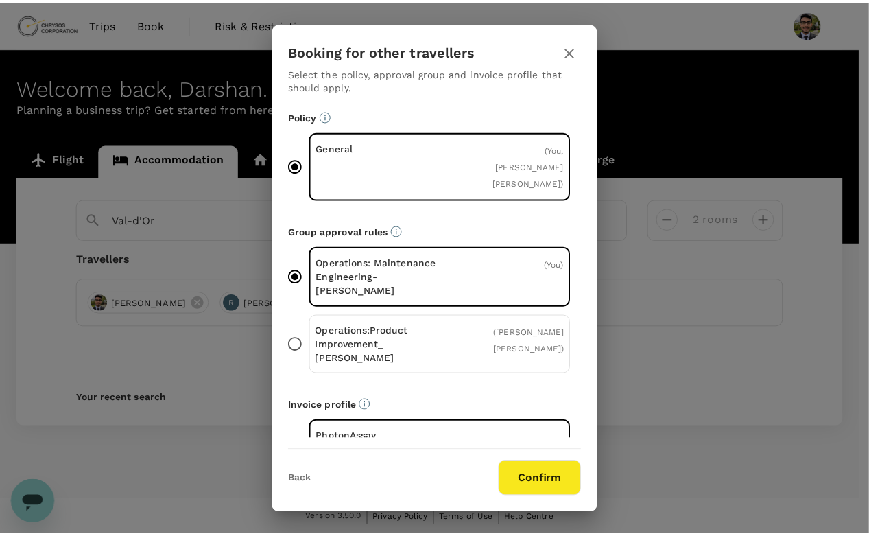
scroll to position [16, 0]
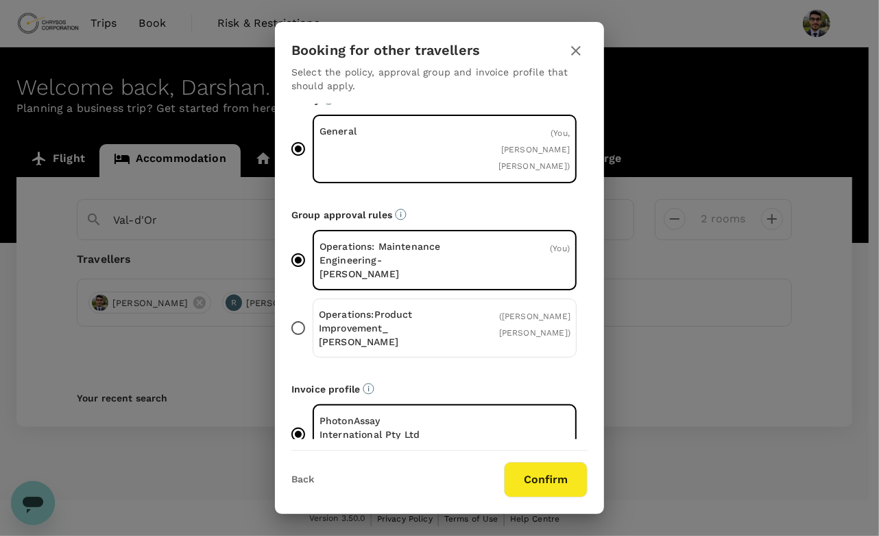
click at [431, 307] on p "Operations:Product Improvement_ Kris Hennessy" at bounding box center [382, 327] width 126 height 41
click at [313, 313] on input "Operations:Product Improvement_ Kris Hennessy ( Lizardo Felix Revoredo )" at bounding box center [298, 327] width 29 height 29
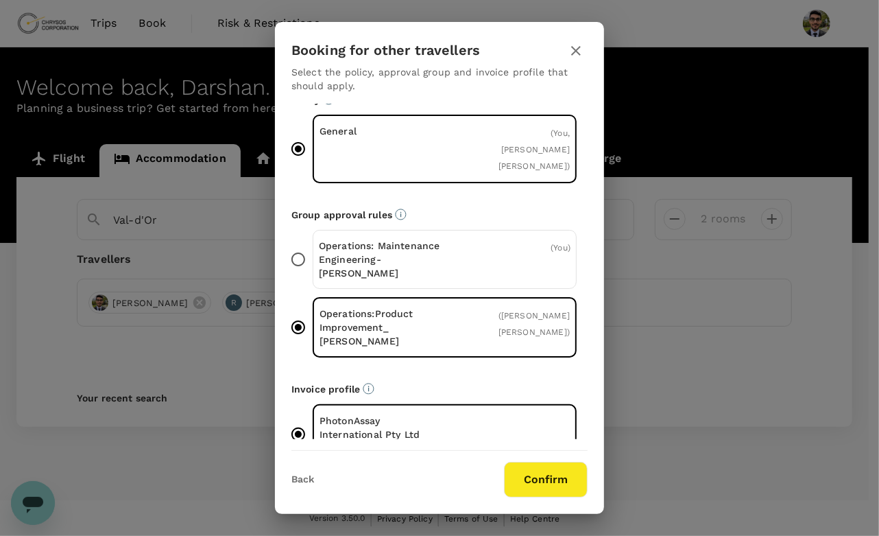
click at [433, 239] on p "Operations: Maintenance Engineering-Alex" at bounding box center [382, 259] width 126 height 41
click at [313, 245] on input "Operations: Maintenance Engineering-Alex ( You )" at bounding box center [298, 259] width 29 height 29
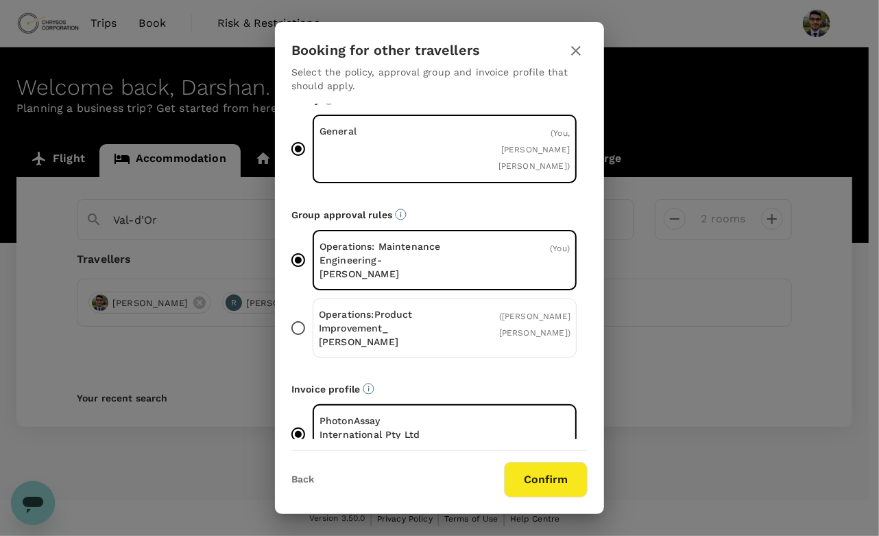
click at [450, 318] on div "Operations:Product Improvement_ Kris Hennessy ( Lizardo Felix Revoredo )" at bounding box center [445, 327] width 264 height 59
click at [313, 318] on input "Operations:Product Improvement_ Kris Hennessy ( Lizardo Felix Revoredo )" at bounding box center [298, 327] width 29 height 29
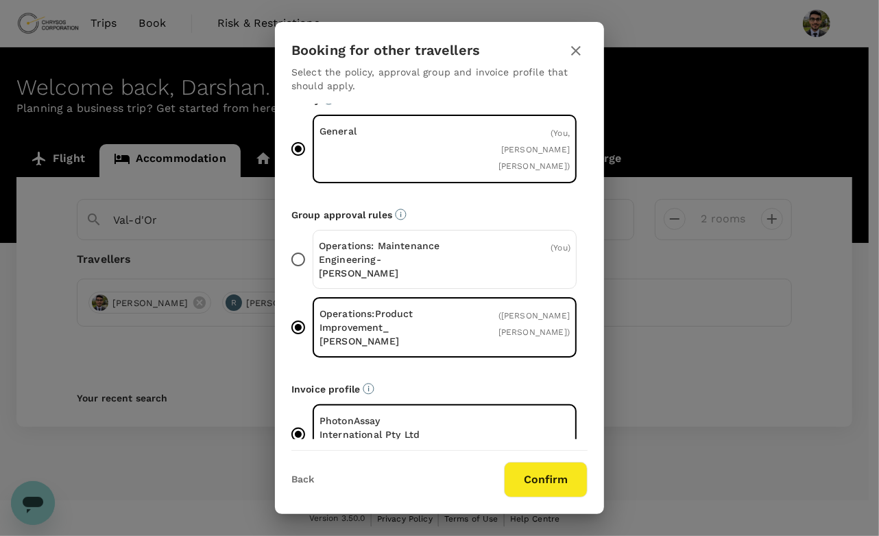
click at [440, 239] on p "Operations: Maintenance Engineering-Alex" at bounding box center [382, 259] width 126 height 41
click at [313, 245] on input "Operations: Maintenance Engineering-Alex ( You )" at bounding box center [298, 259] width 29 height 29
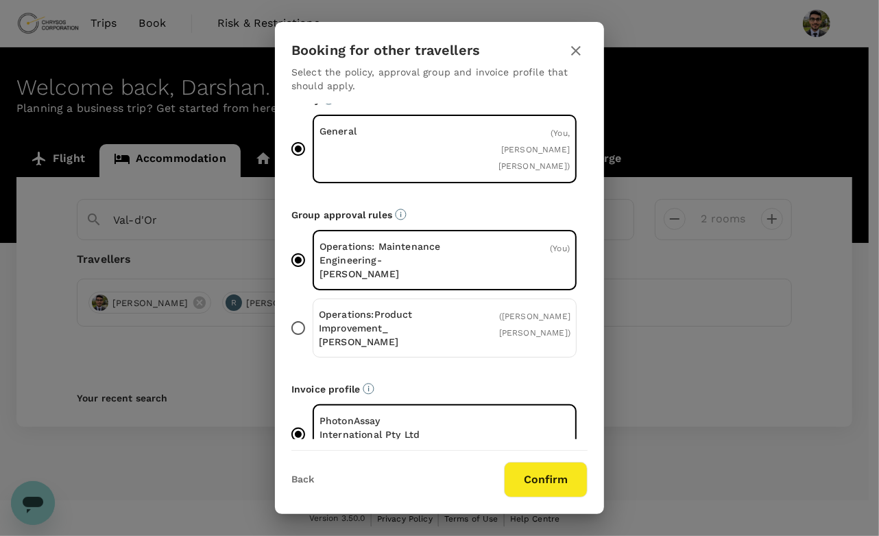
click at [442, 312] on div "Operations:Product Improvement_ Kris Hennessy ( Lizardo Felix Revoredo )" at bounding box center [445, 327] width 264 height 59
click at [313, 313] on input "Operations:Product Improvement_ Kris Hennessy ( Lizardo Felix Revoredo )" at bounding box center [298, 327] width 29 height 29
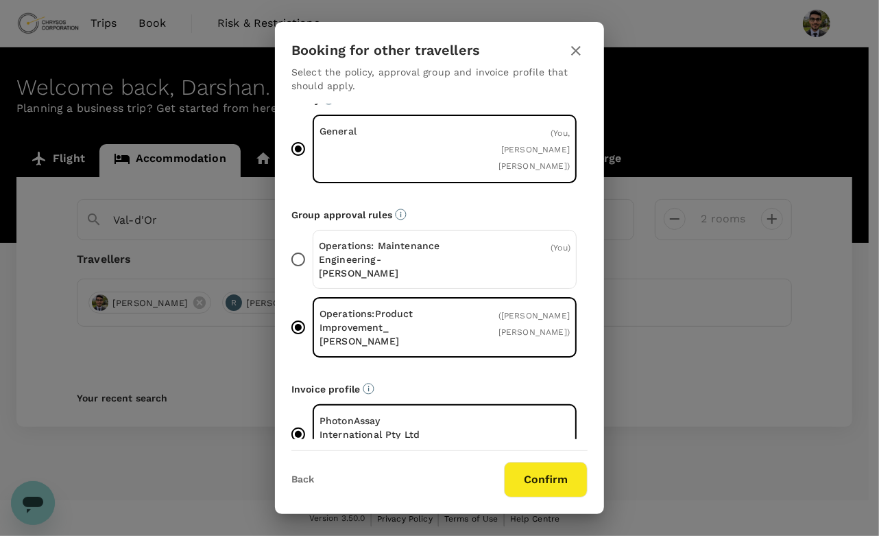
click at [442, 252] on div "Operations: Maintenance Engineering-Alex ( You )" at bounding box center [445, 259] width 264 height 59
click at [313, 252] on input "Operations: Maintenance Engineering-Alex ( You )" at bounding box center [298, 259] width 29 height 29
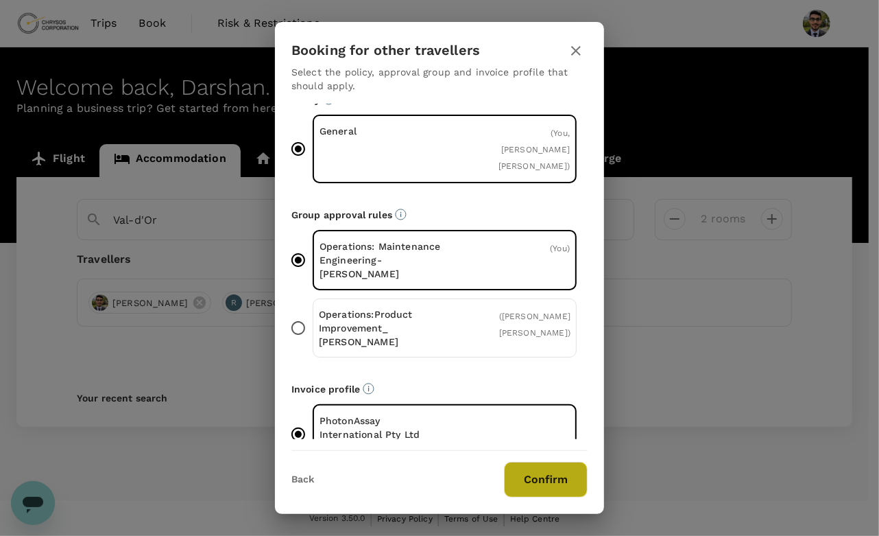
click at [547, 497] on button "Confirm" at bounding box center [546, 480] width 84 height 36
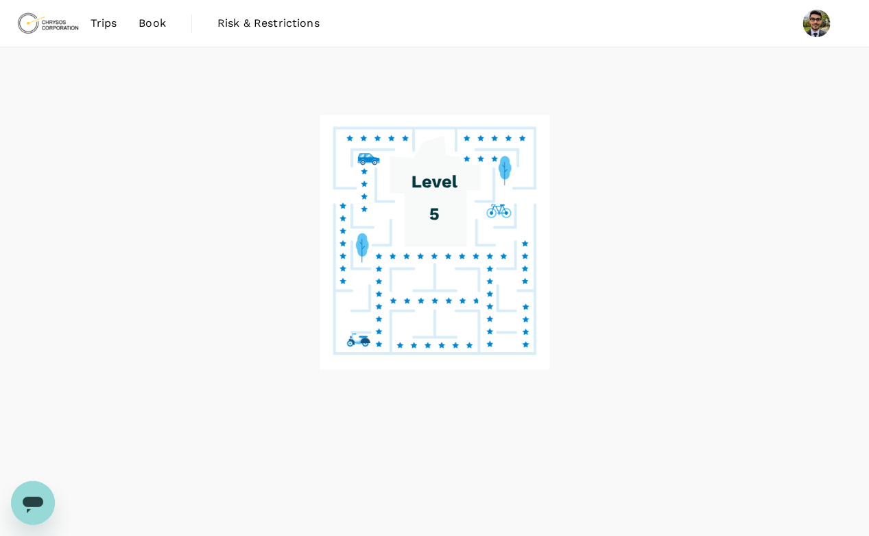
click at [450, 353] on image at bounding box center [435, 242] width 230 height 254
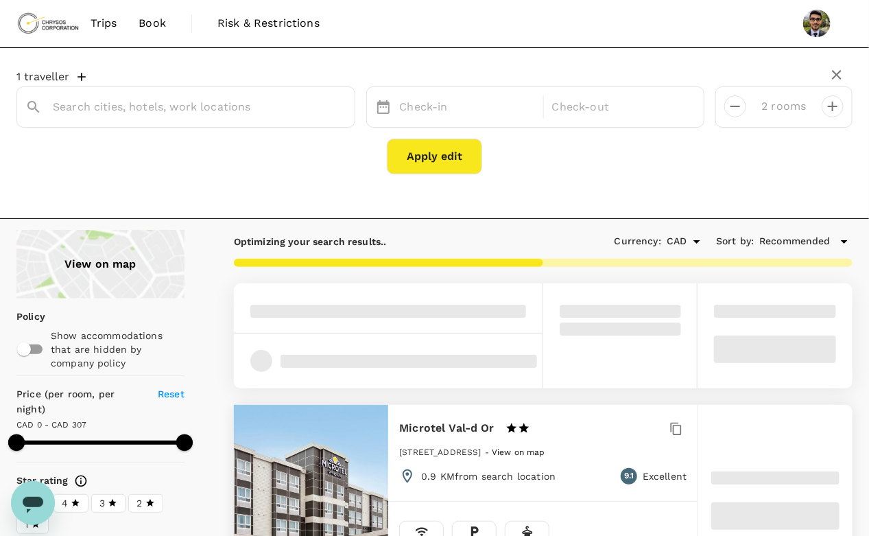
type input "Val-d'Or"
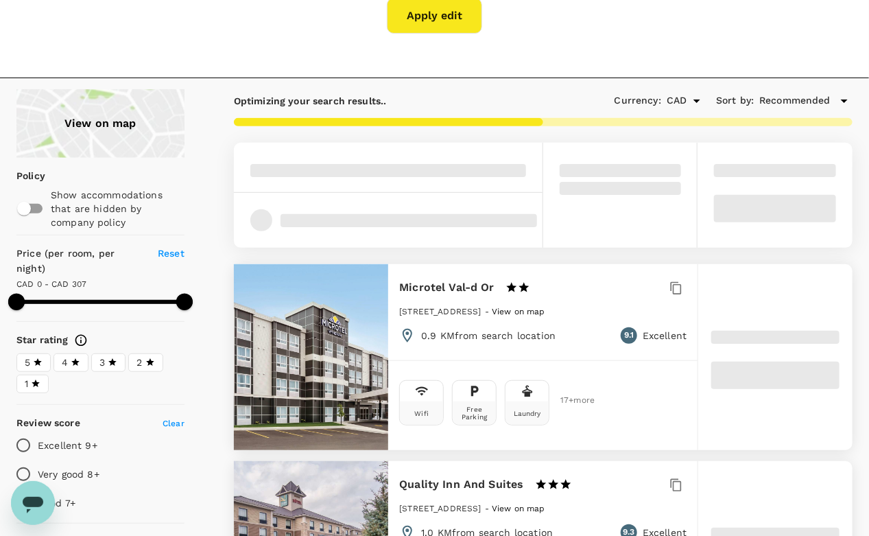
type input "343"
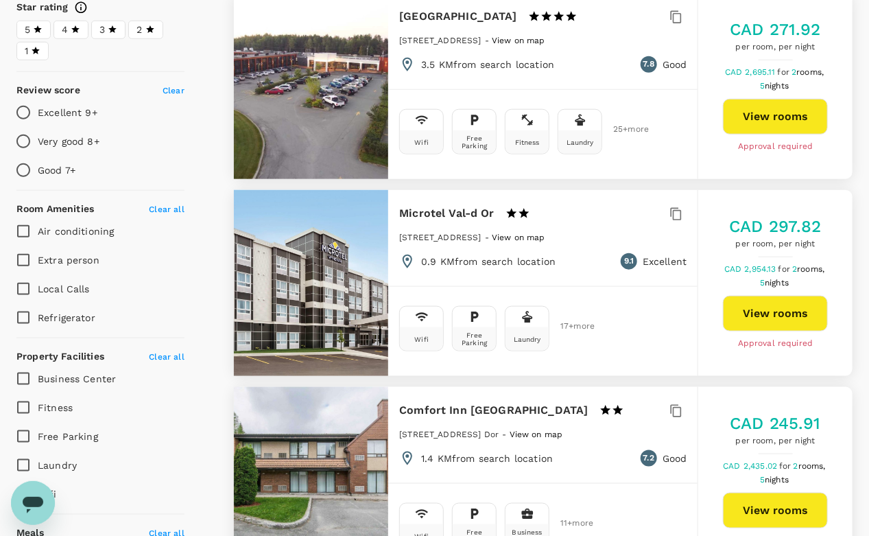
scroll to position [502, 0]
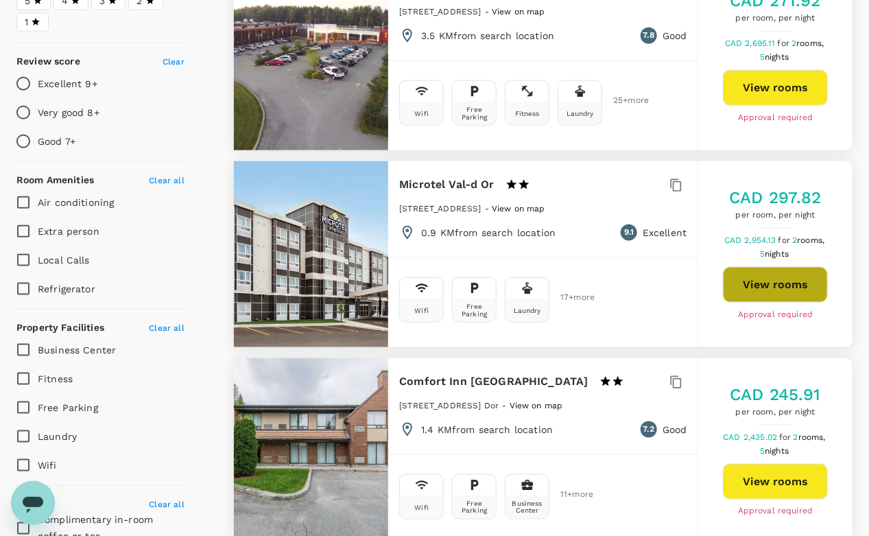
click at [743, 290] on button "View rooms" at bounding box center [775, 285] width 105 height 36
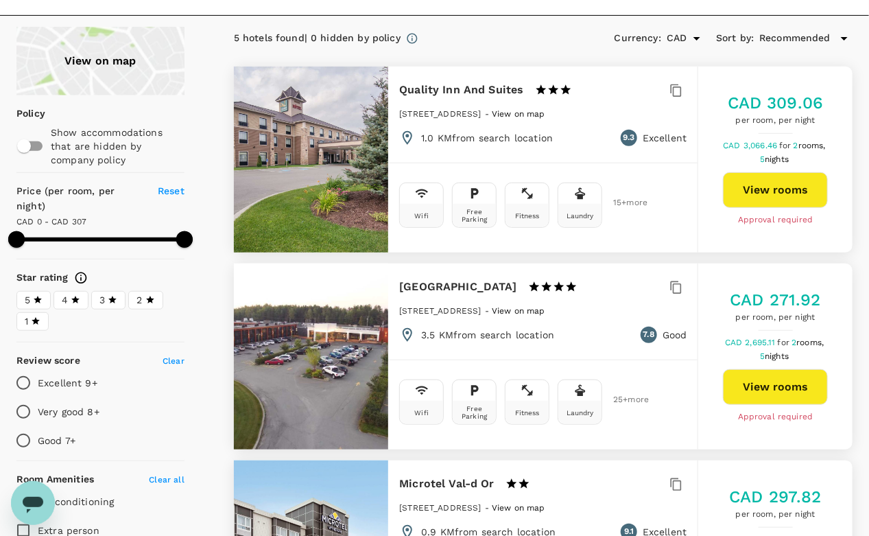
scroll to position [0, 0]
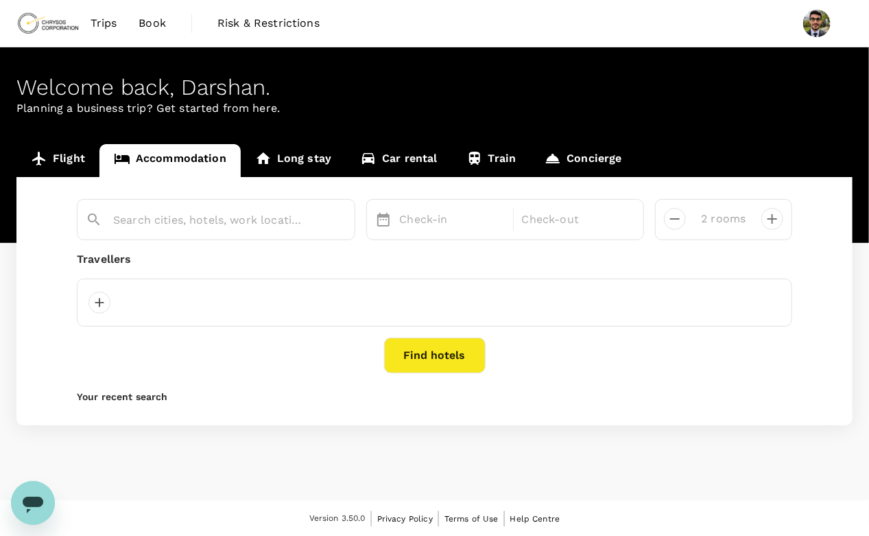
type input "Val-d'Or"
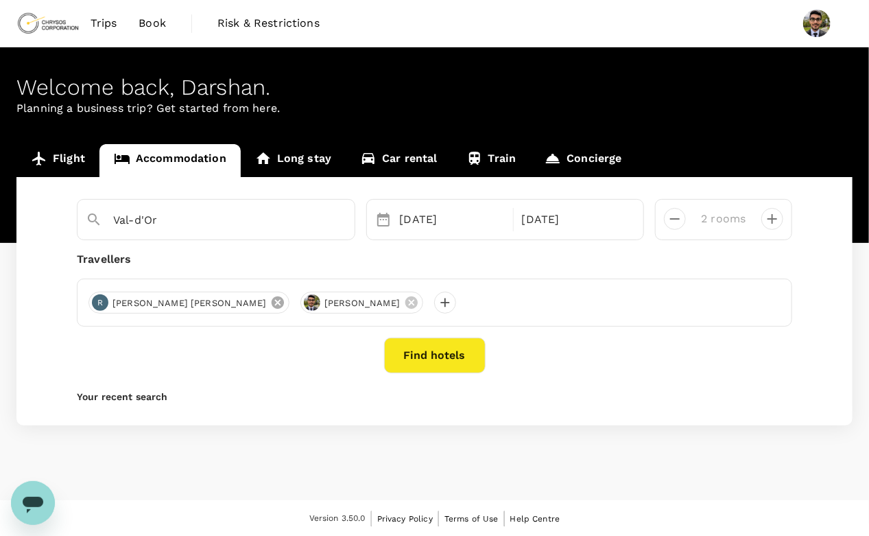
click at [272, 305] on icon at bounding box center [278, 302] width 12 height 12
click at [682, 221] on icon "decrease" at bounding box center [675, 219] width 16 height 16
type input "1 room"
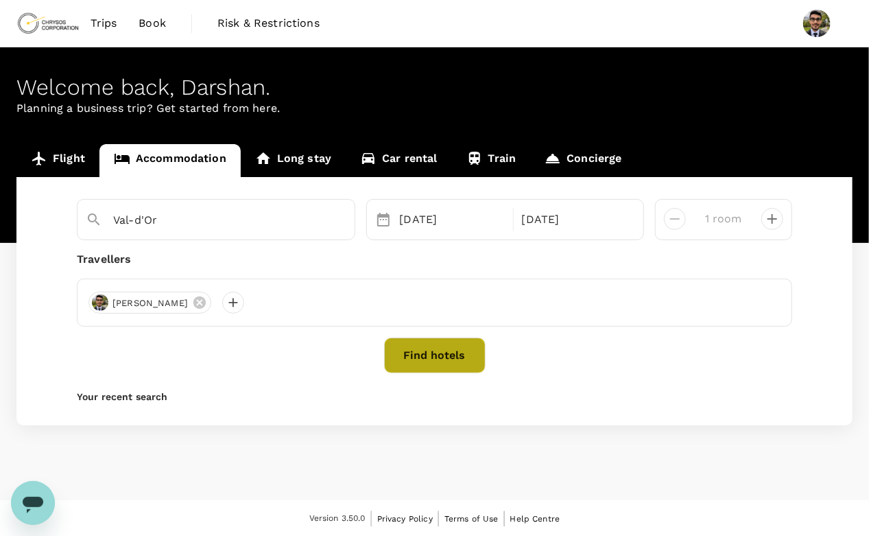
click at [425, 359] on button "Find hotels" at bounding box center [435, 355] width 102 height 36
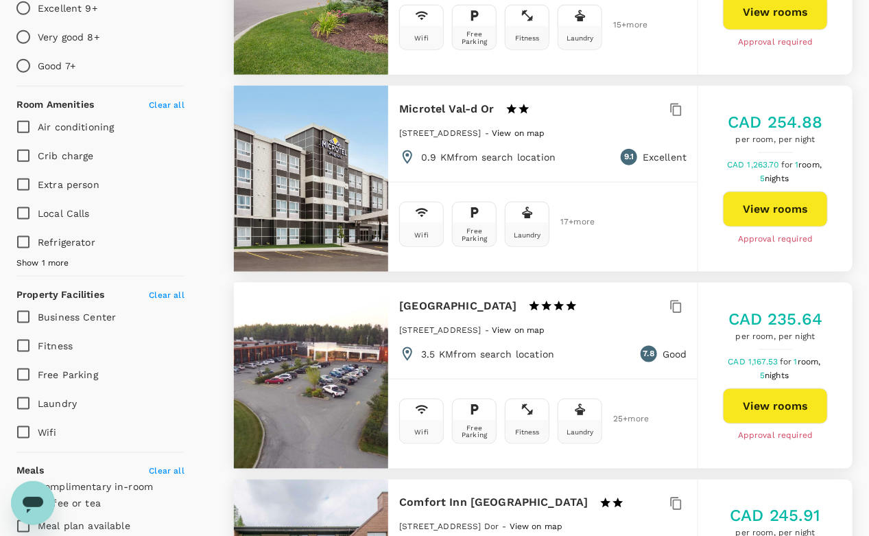
scroll to position [575, 0]
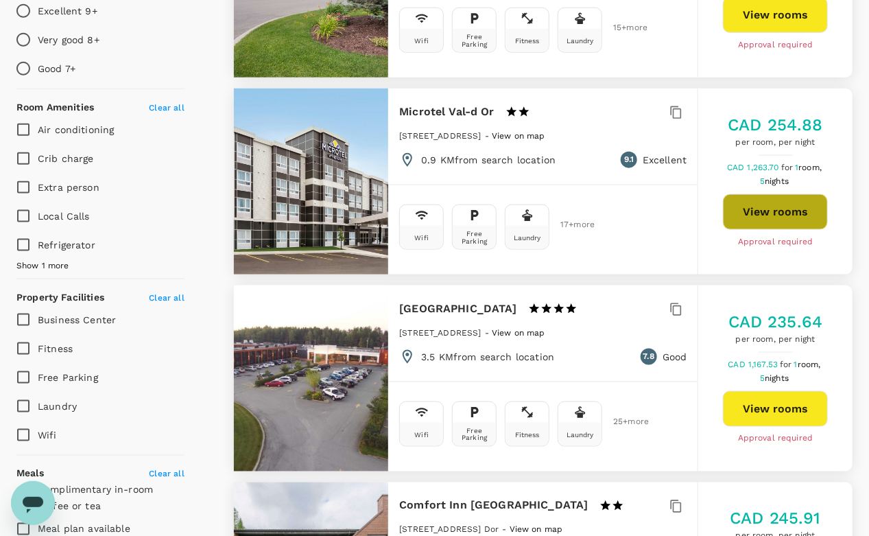
click at [772, 213] on button "View rooms" at bounding box center [775, 212] width 105 height 36
type input "343"
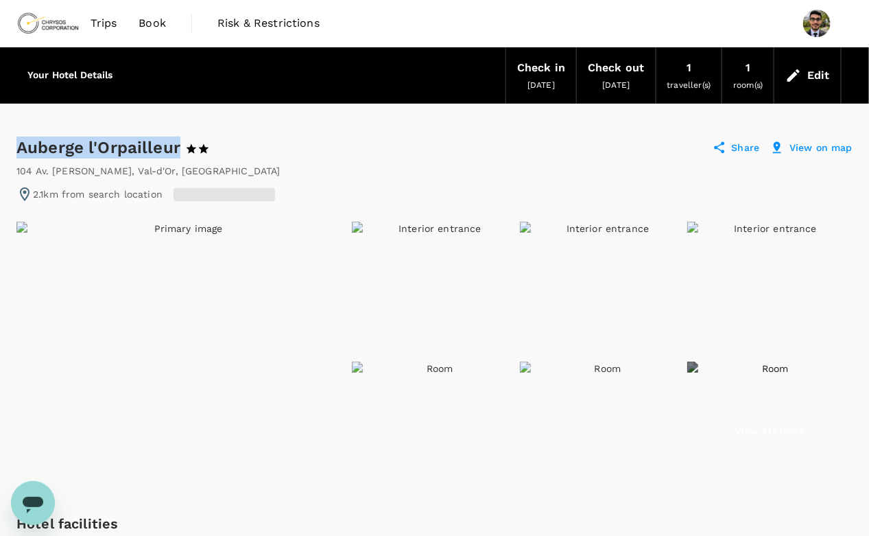
drag, startPoint x: 16, startPoint y: 149, endPoint x: 180, endPoint y: 144, distance: 164.0
click at [180, 144] on div "Auberge l'Orpailleur 1 Star 2 Stars 3 Stars 4 Stars 5 Stars" at bounding box center [131, 147] width 230 height 22
copy div "Auberge l'Orpailleur"
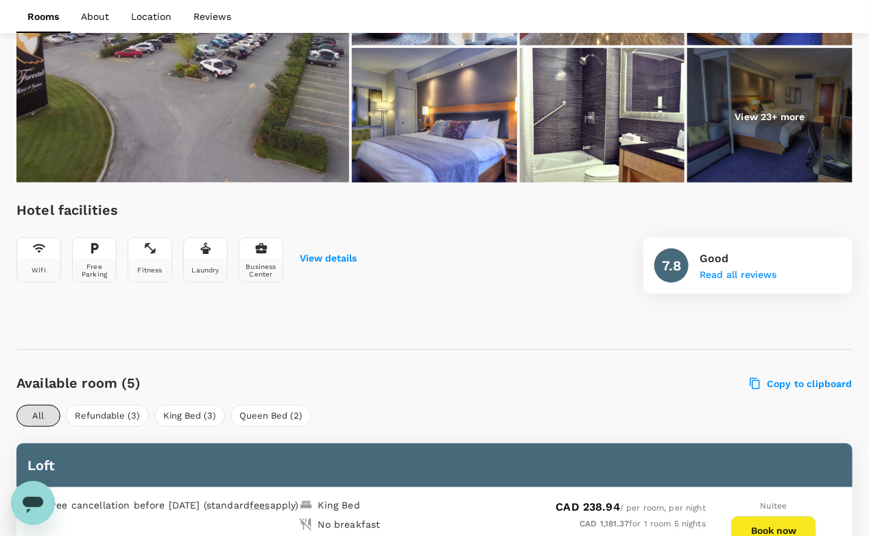
scroll to position [148, 0]
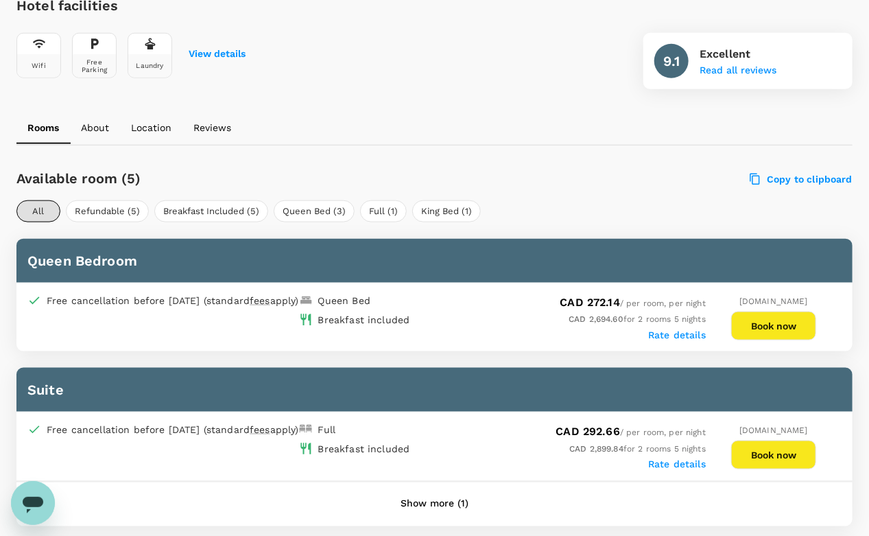
scroll to position [478, 0]
